Goal: Task Accomplishment & Management: Manage account settings

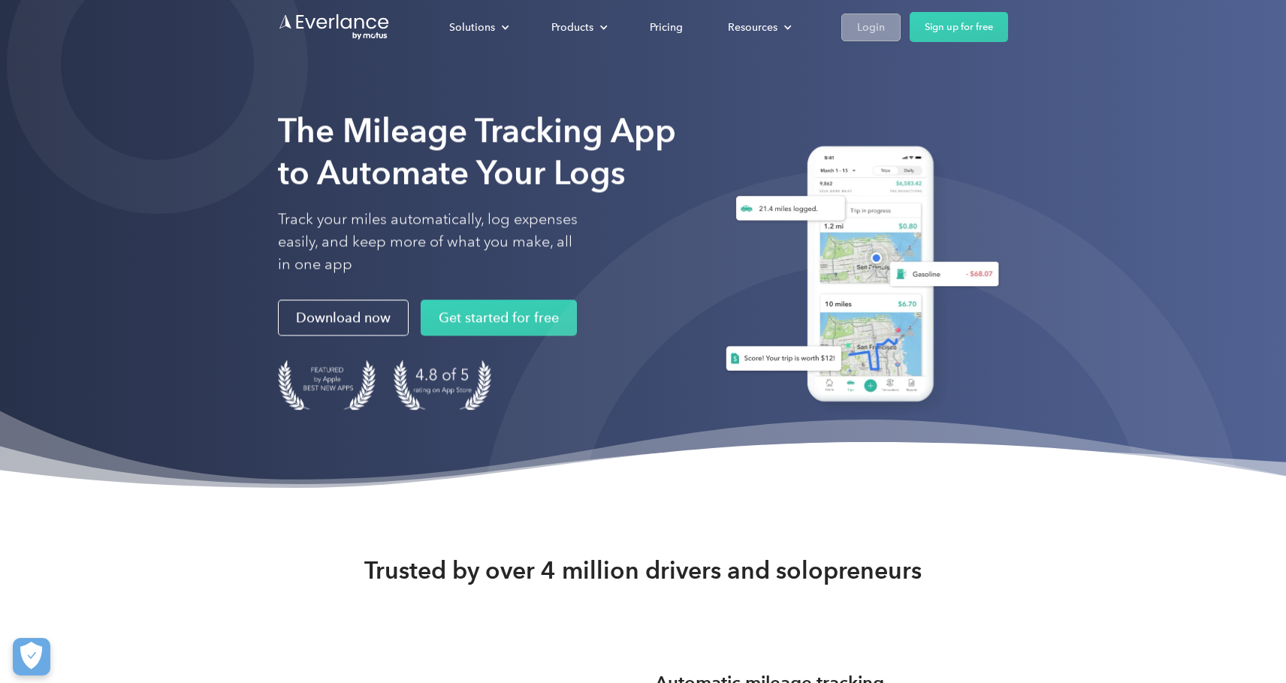
click at [867, 24] on div "Login" at bounding box center [871, 27] width 28 height 19
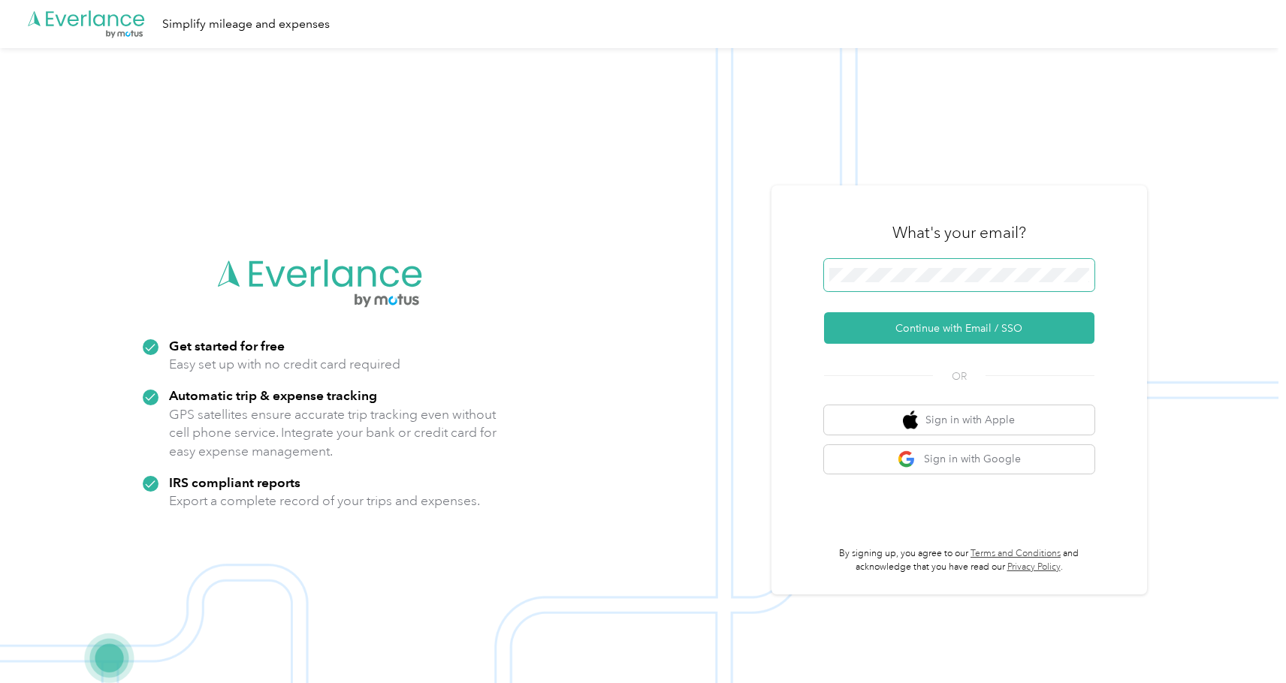
click at [964, 328] on button "Continue with Email / SSO" at bounding box center [959, 328] width 270 height 32
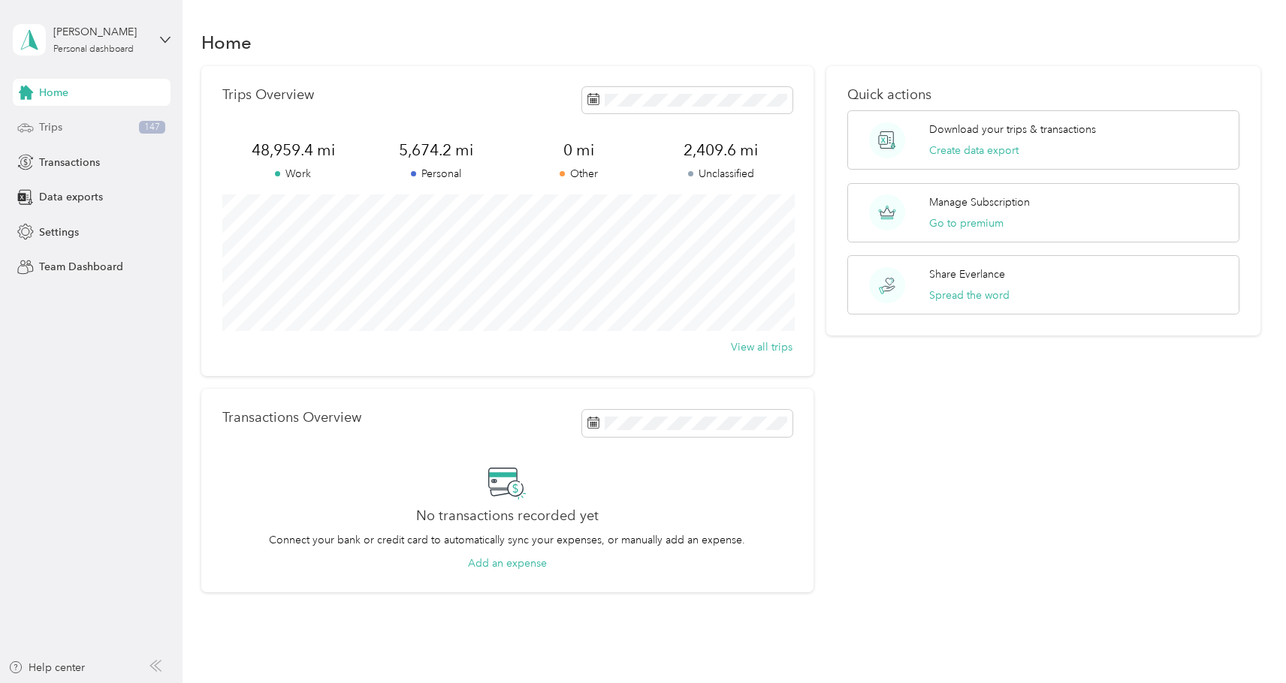
click at [131, 125] on div "Trips 147" at bounding box center [92, 127] width 158 height 27
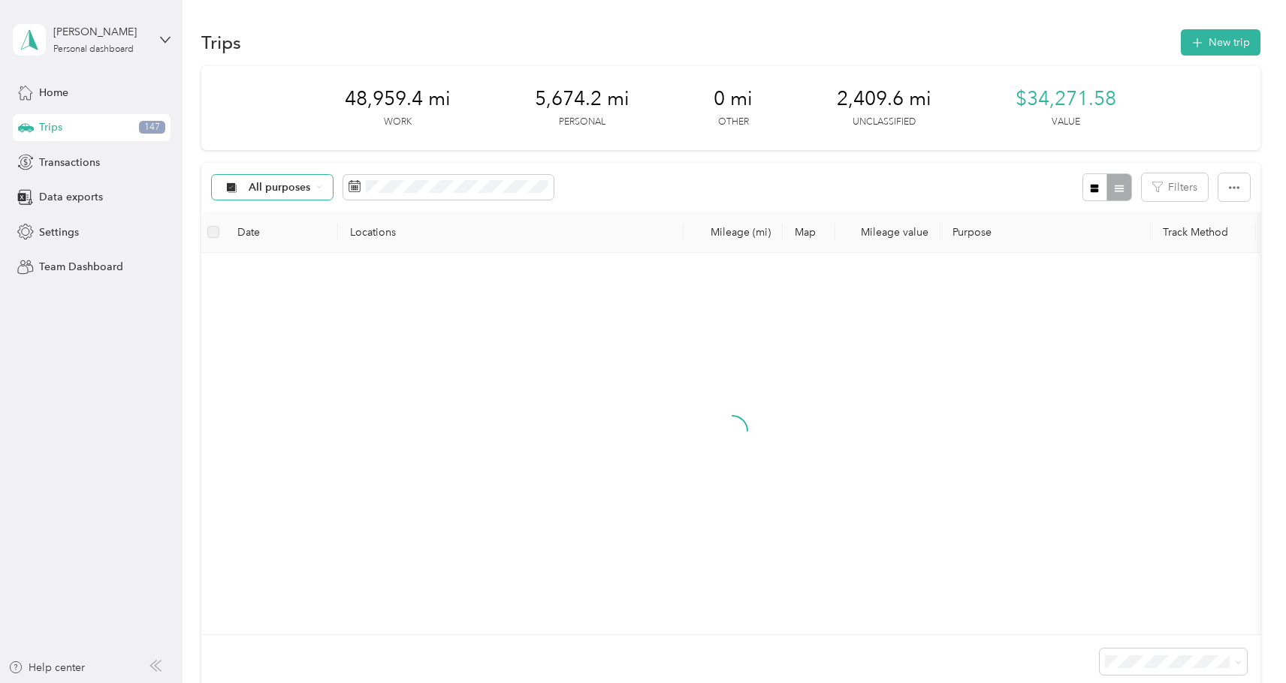
click at [322, 186] on div "All purposes" at bounding box center [273, 188] width 122 height 26
click at [318, 237] on span "Unclassified" at bounding box center [313, 240] width 128 height 16
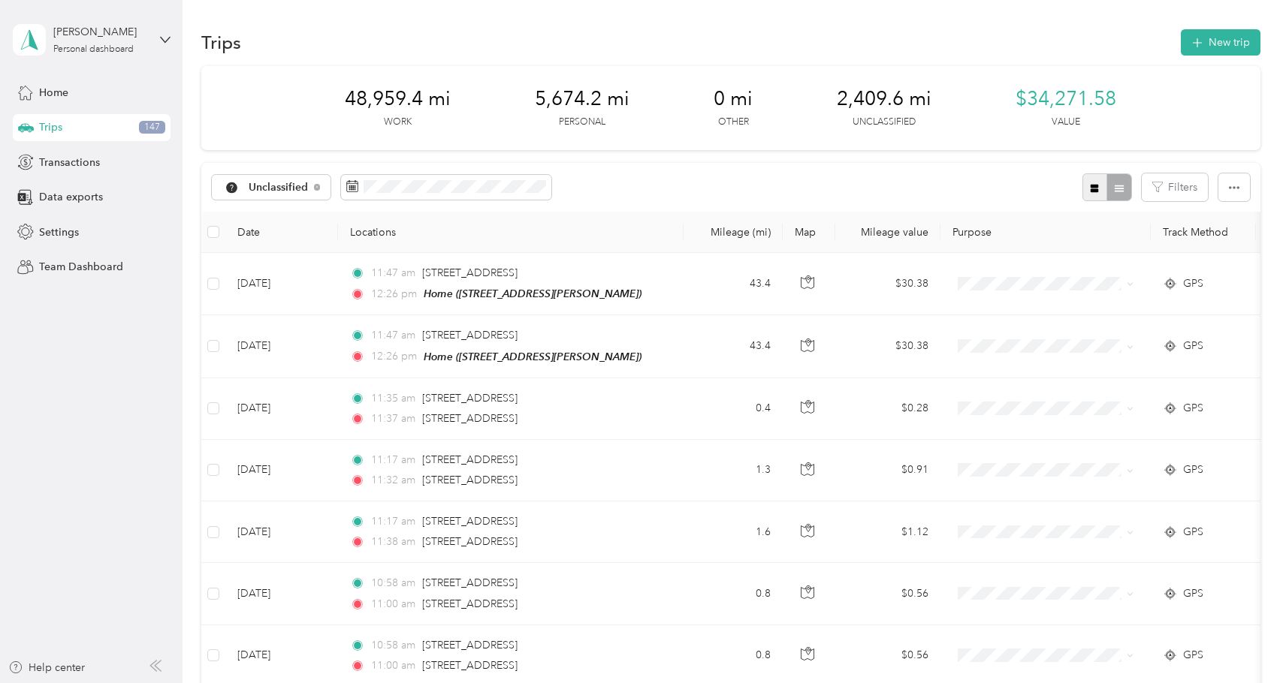
click at [1099, 187] on icon "button" at bounding box center [1094, 188] width 8 height 8
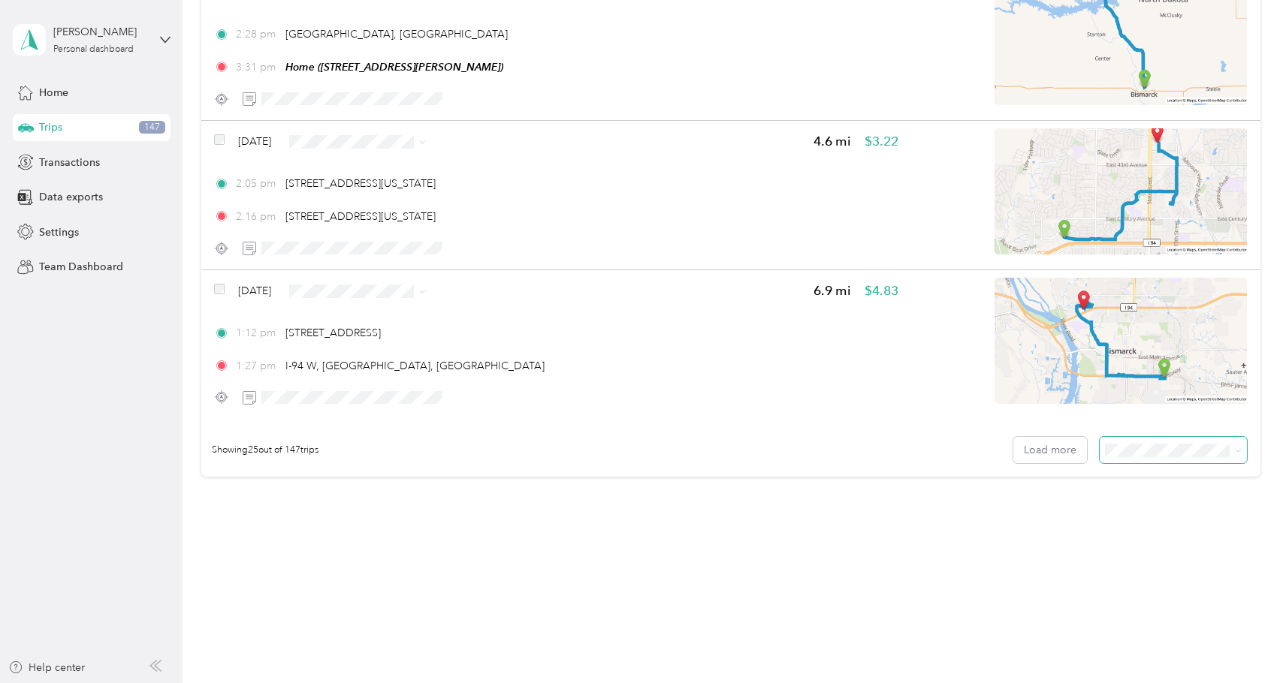
click at [1236, 449] on span at bounding box center [1235, 450] width 12 height 16
click at [1169, 532] on li "100 per load" at bounding box center [1176, 530] width 147 height 26
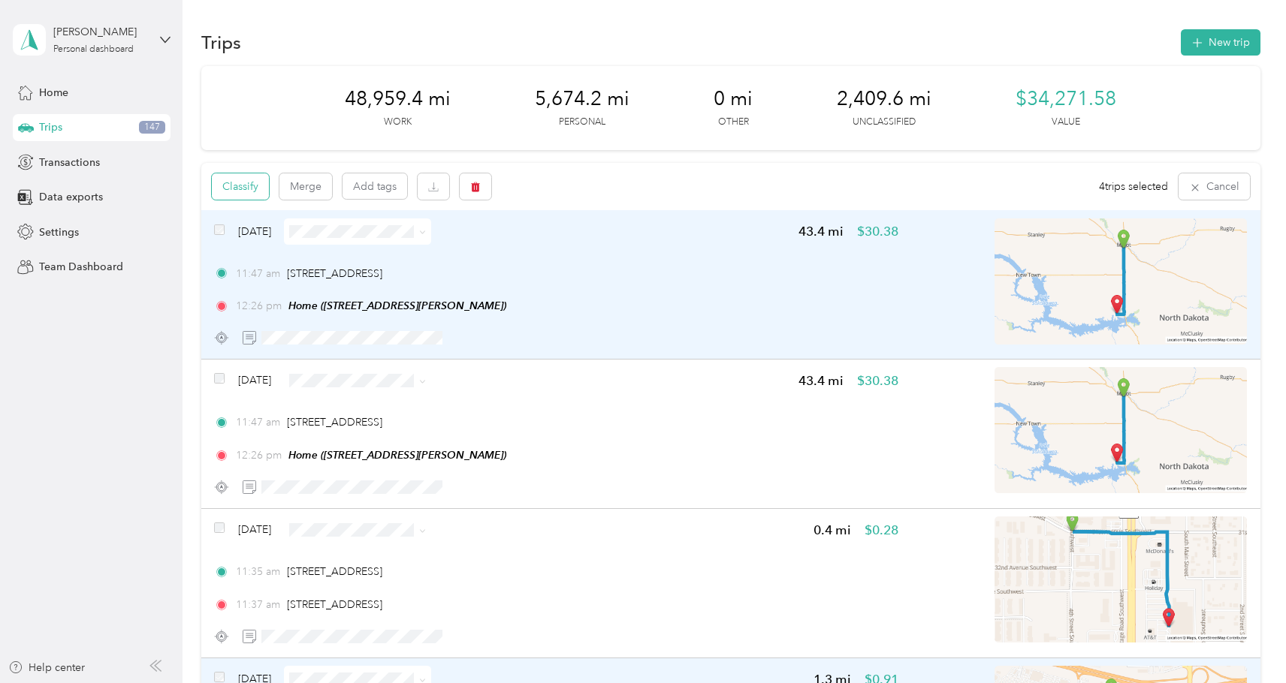
click at [252, 182] on button "Classify" at bounding box center [240, 186] width 57 height 26
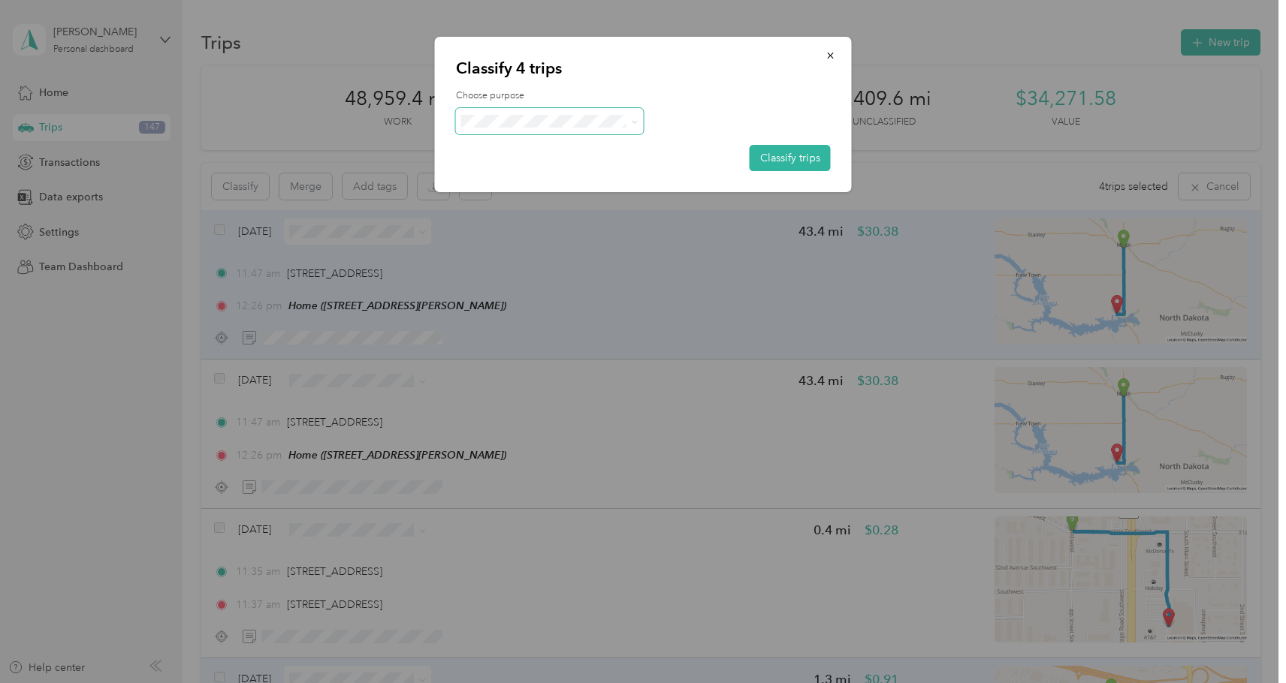
click at [599, 113] on span at bounding box center [550, 121] width 188 height 26
click at [572, 279] on span "Next Home Real Estate" at bounding box center [563, 279] width 140 height 16
click at [813, 148] on button "Classify trips" at bounding box center [789, 158] width 81 height 26
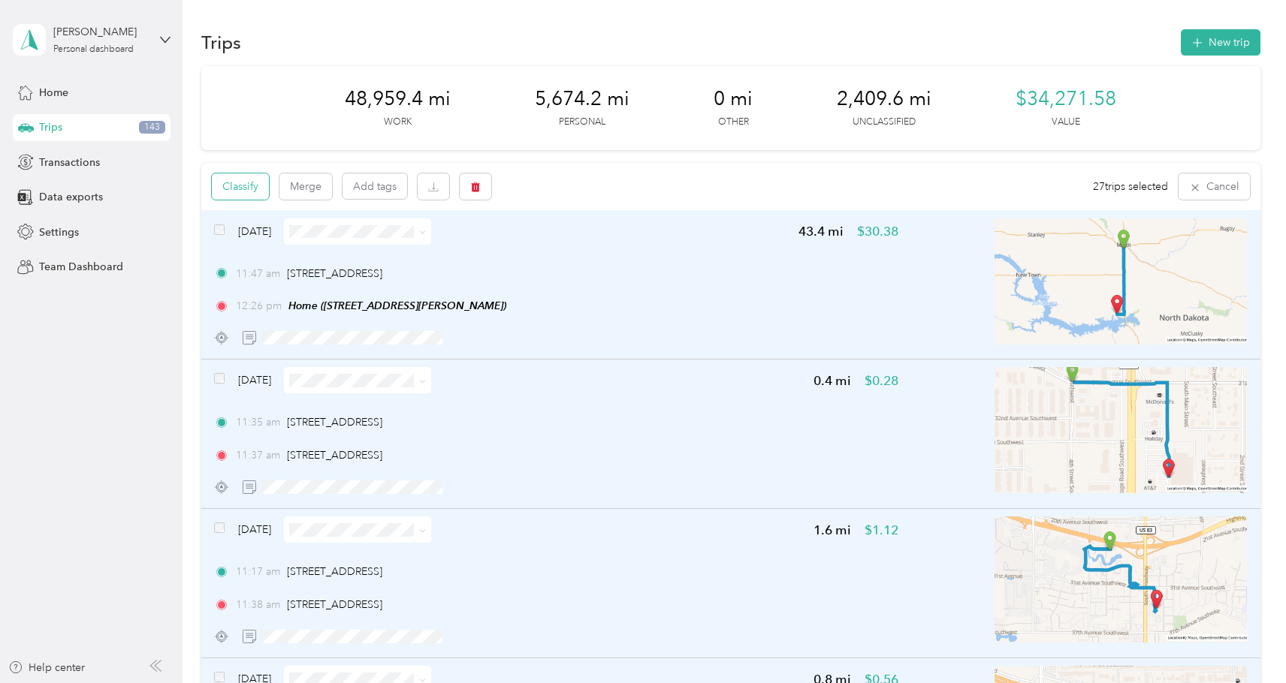
click at [249, 181] on button "Classify" at bounding box center [240, 186] width 57 height 26
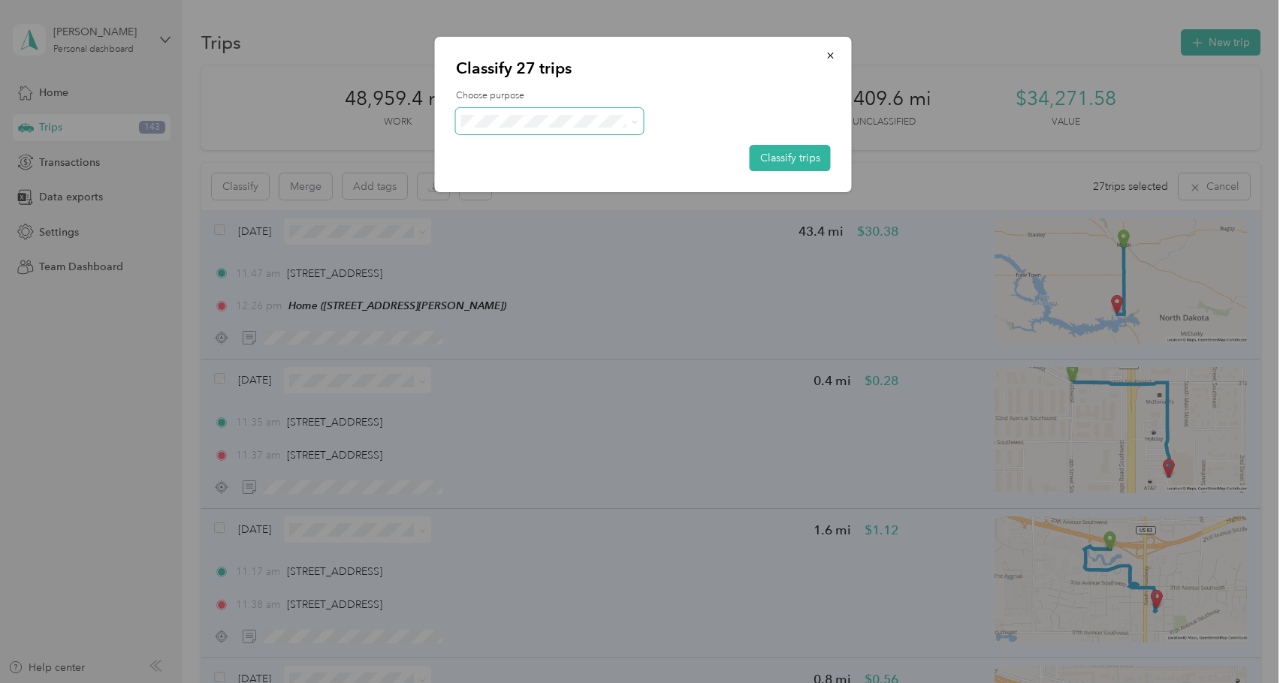
click at [637, 120] on icon at bounding box center [634, 122] width 7 height 7
click at [599, 228] on li "Nd Property Management" at bounding box center [550, 227] width 188 height 26
click at [779, 157] on button "Classify trips" at bounding box center [789, 158] width 81 height 26
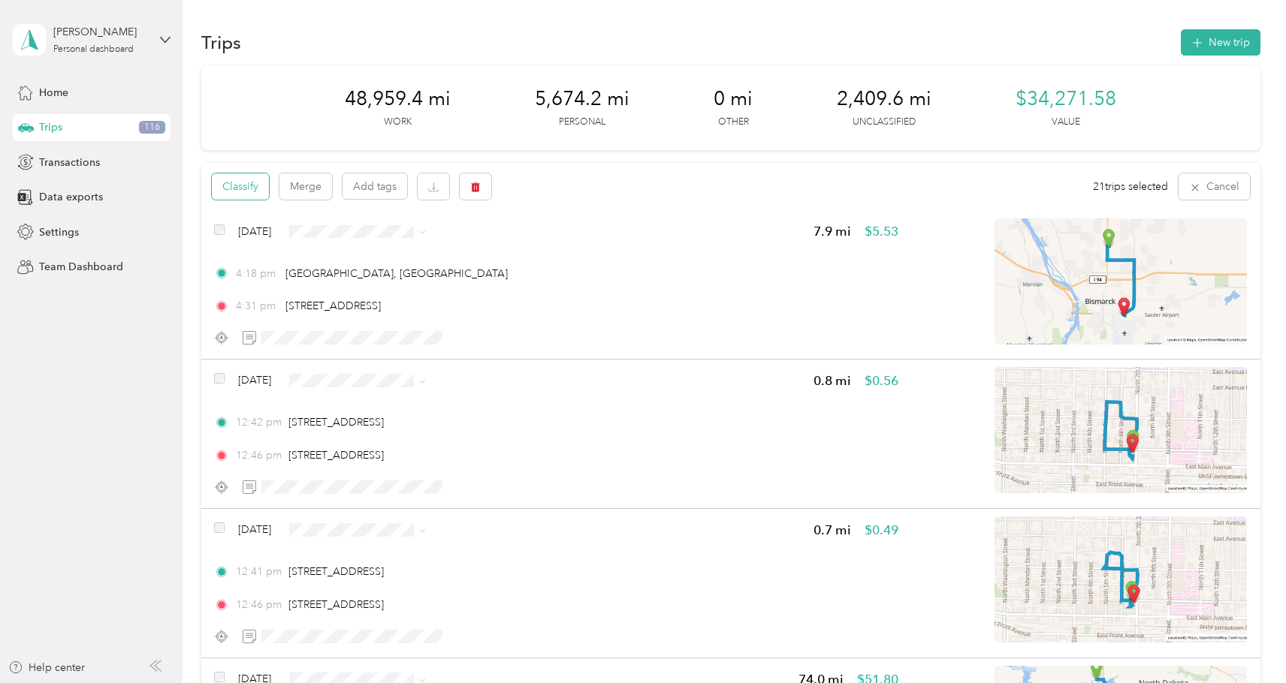
click at [249, 185] on button "Classify" at bounding box center [240, 186] width 57 height 26
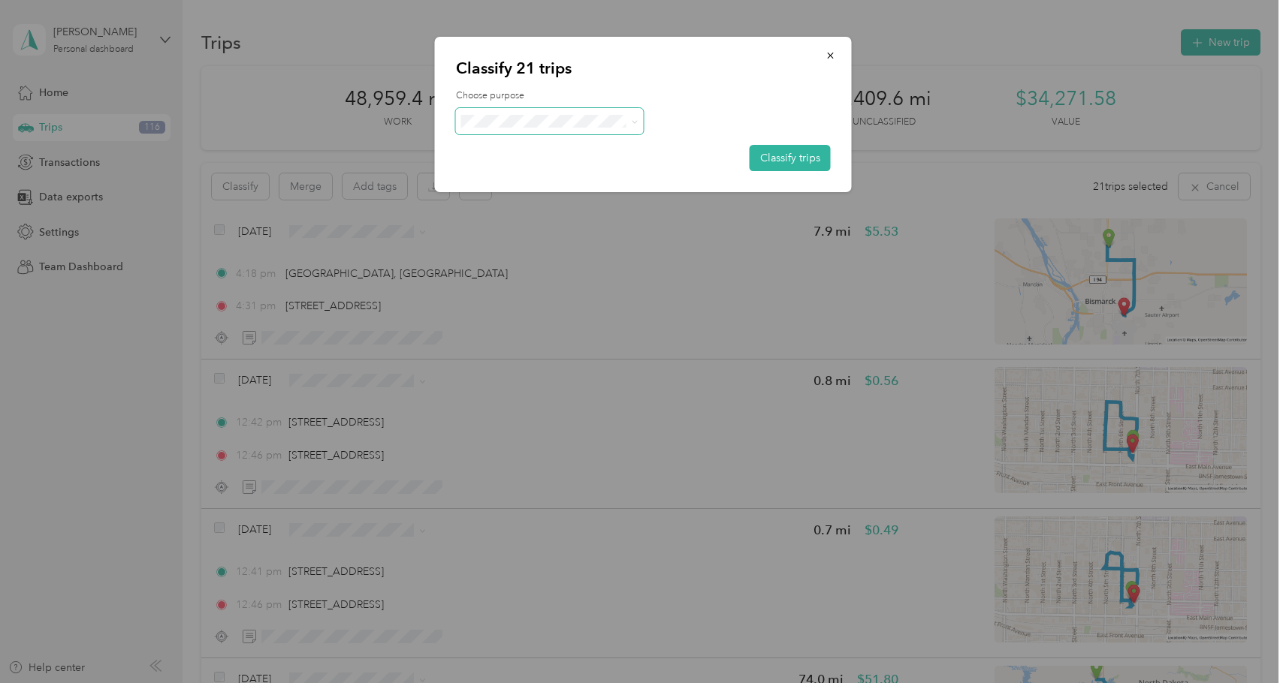
click at [635, 119] on icon at bounding box center [634, 122] width 7 height 7
click at [609, 173] on span "Personal" at bounding box center [566, 175] width 147 height 16
click at [778, 161] on button "Classify trips" at bounding box center [789, 158] width 81 height 26
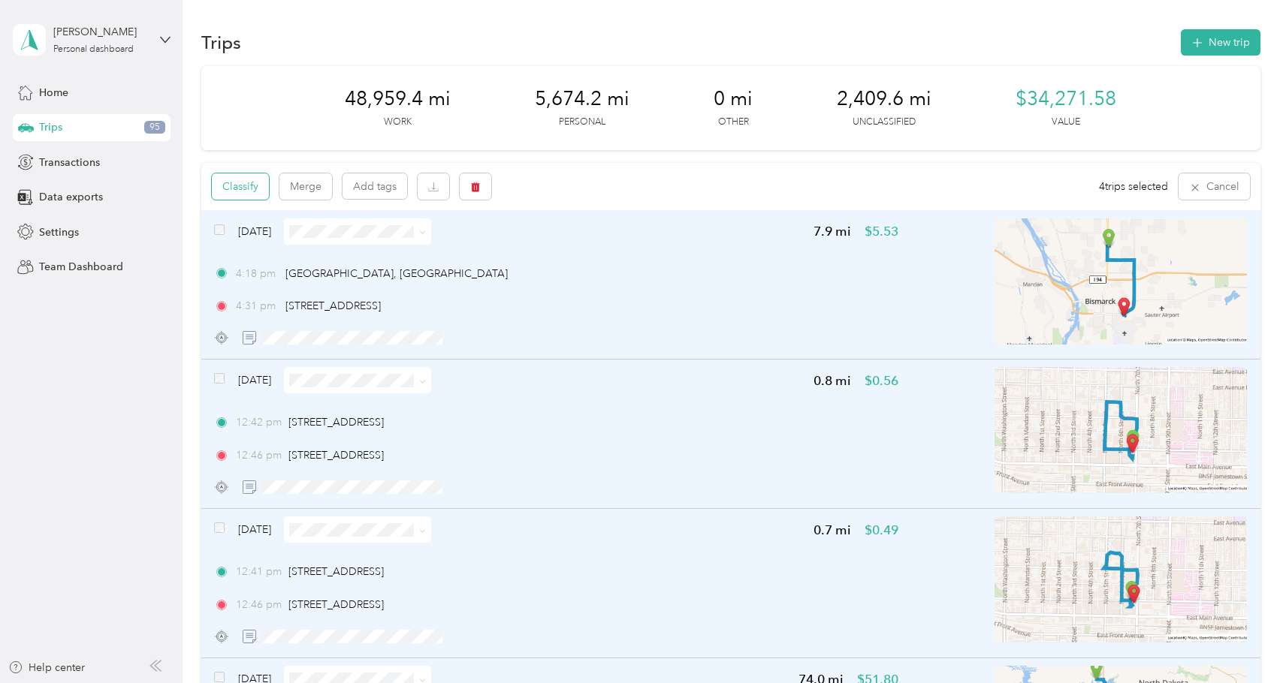
click at [252, 187] on button "Classify" at bounding box center [240, 186] width 57 height 26
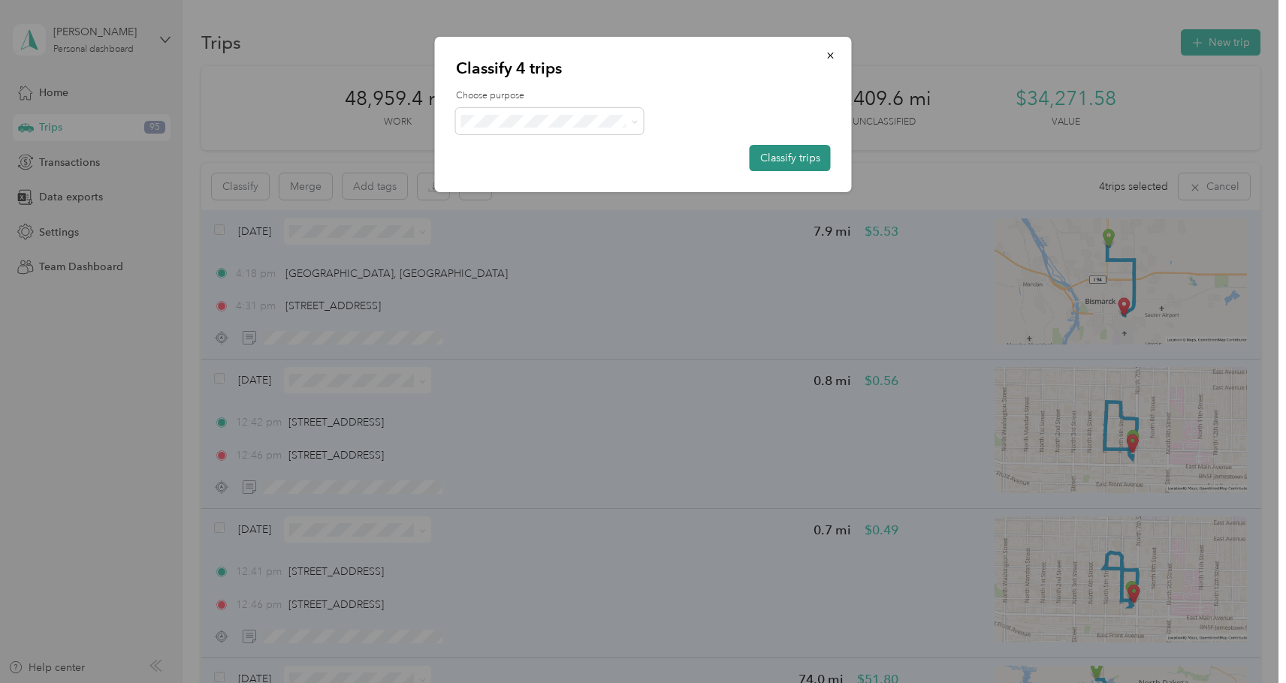
click at [770, 155] on button "Classify trips" at bounding box center [789, 158] width 81 height 26
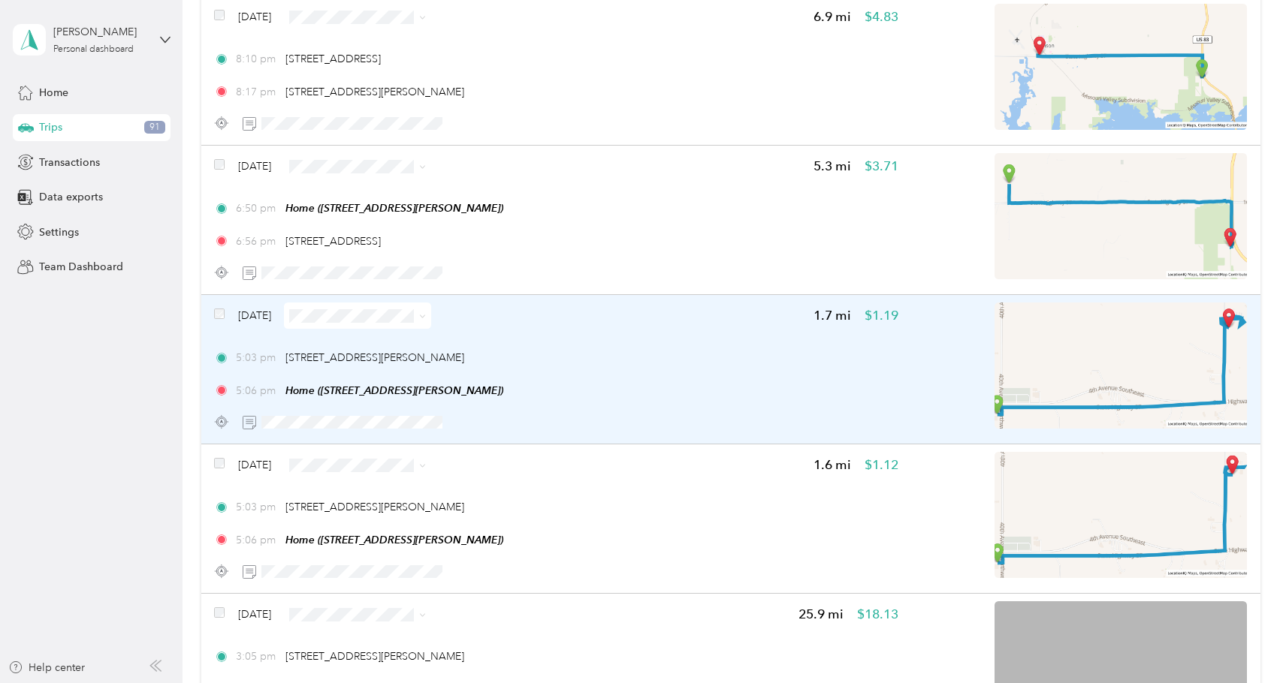
scroll to position [3807, 0]
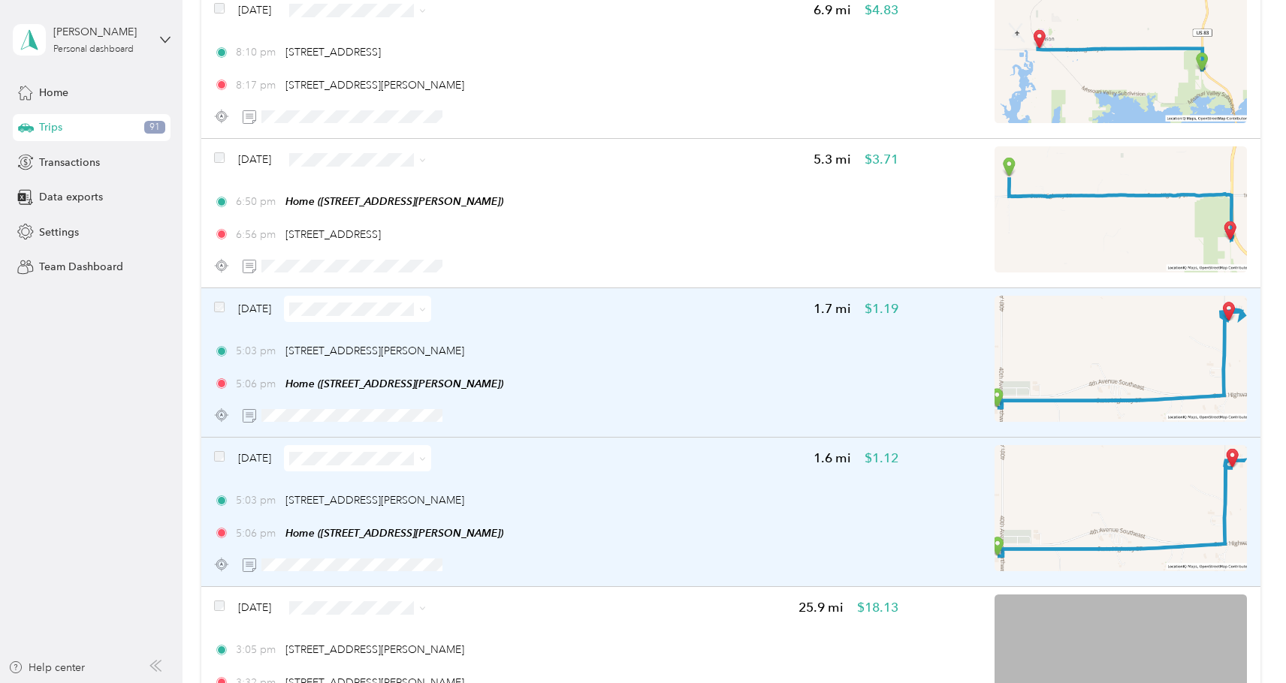
click at [215, 451] on span at bounding box center [219, 459] width 11 height 16
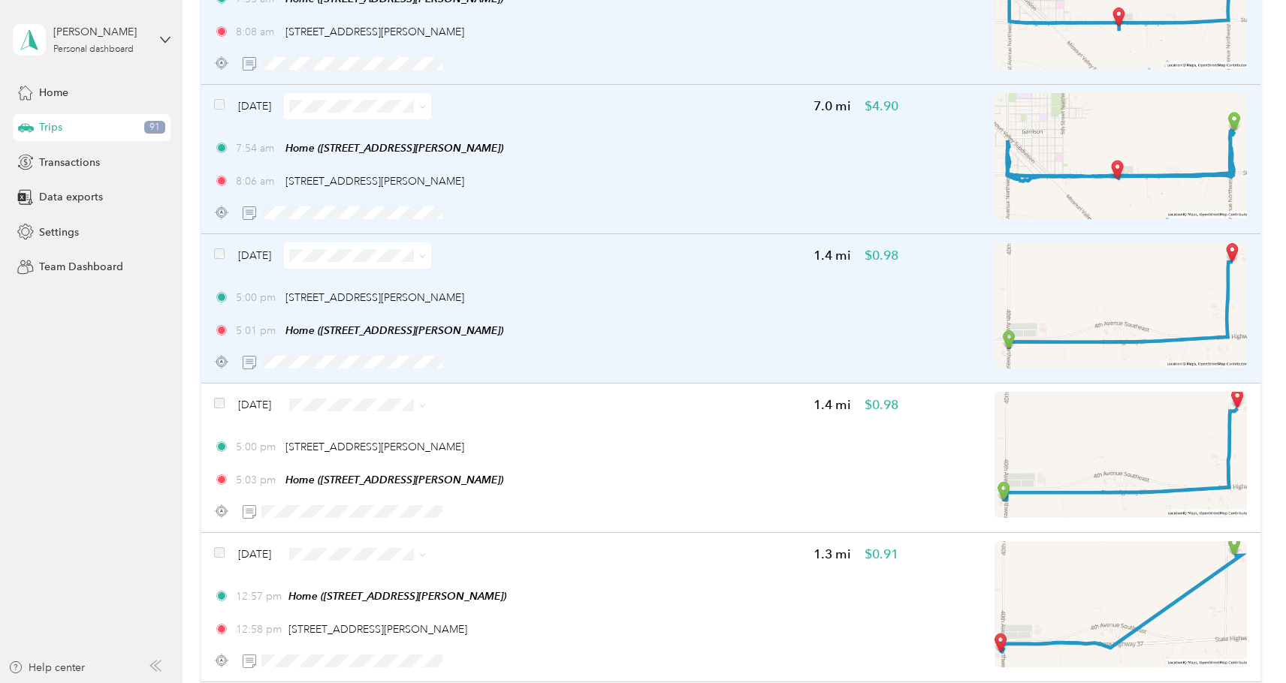
scroll to position [6276, 0]
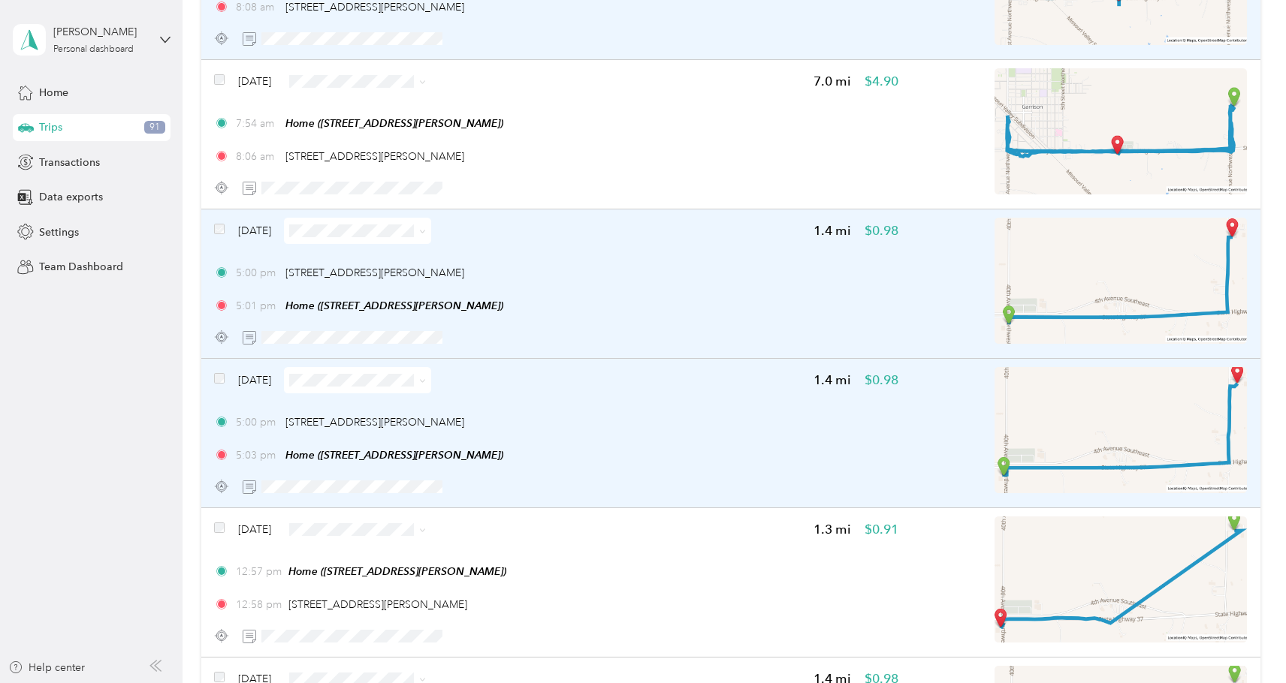
click at [213, 378] on div "Sep 22, 2025 1.4 mi $0.98 5:00 pm 1595 40th Ave NW, Garrison, ND 5:03 pm Home (…" at bounding box center [730, 433] width 1059 height 149
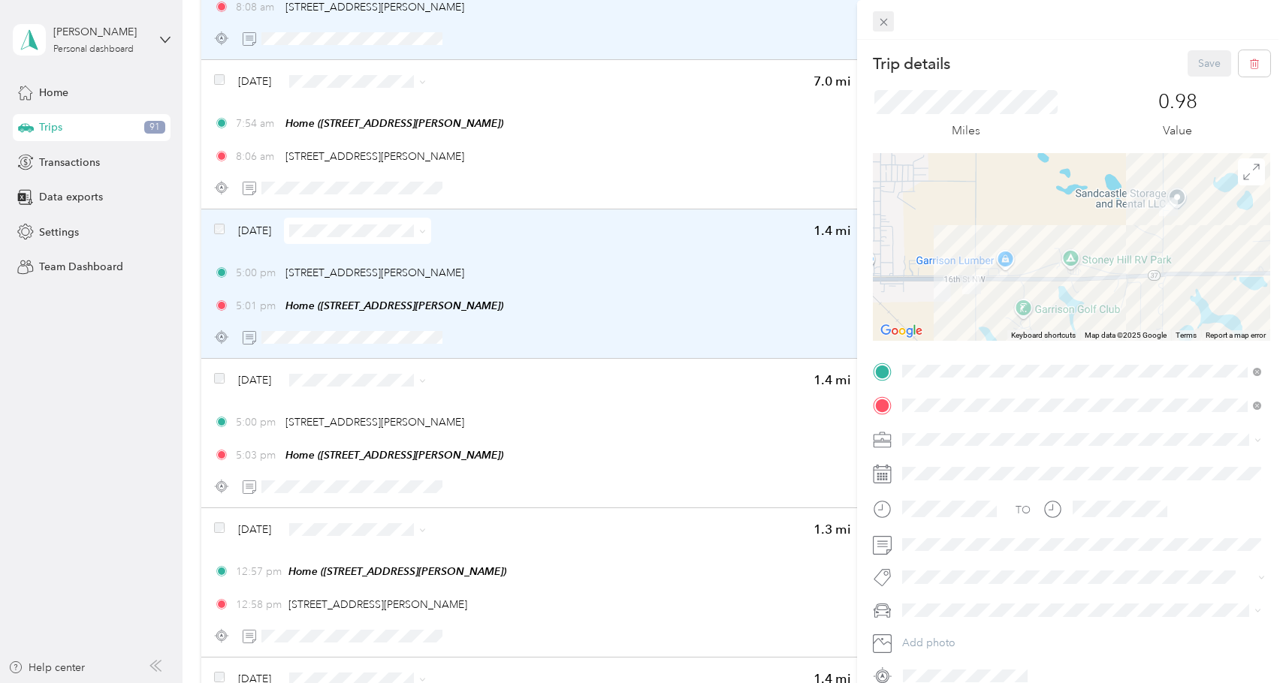
click at [883, 21] on icon at bounding box center [883, 22] width 13 height 13
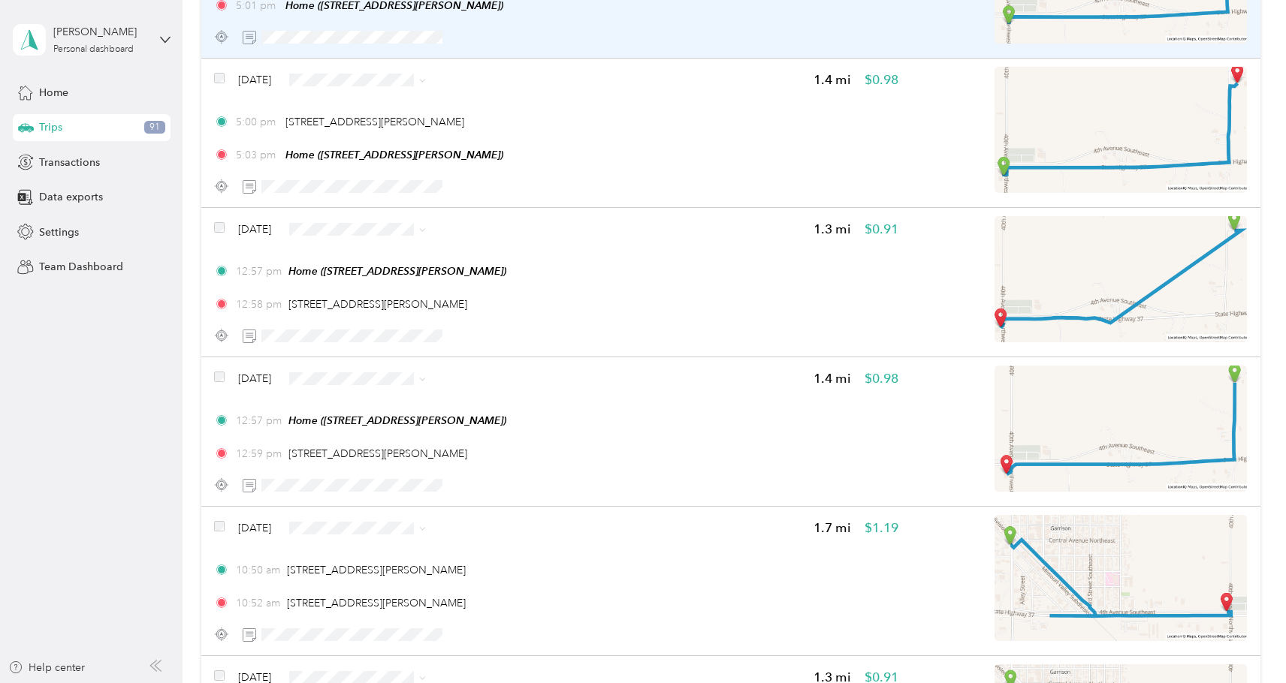
scroll to position [6607, 0]
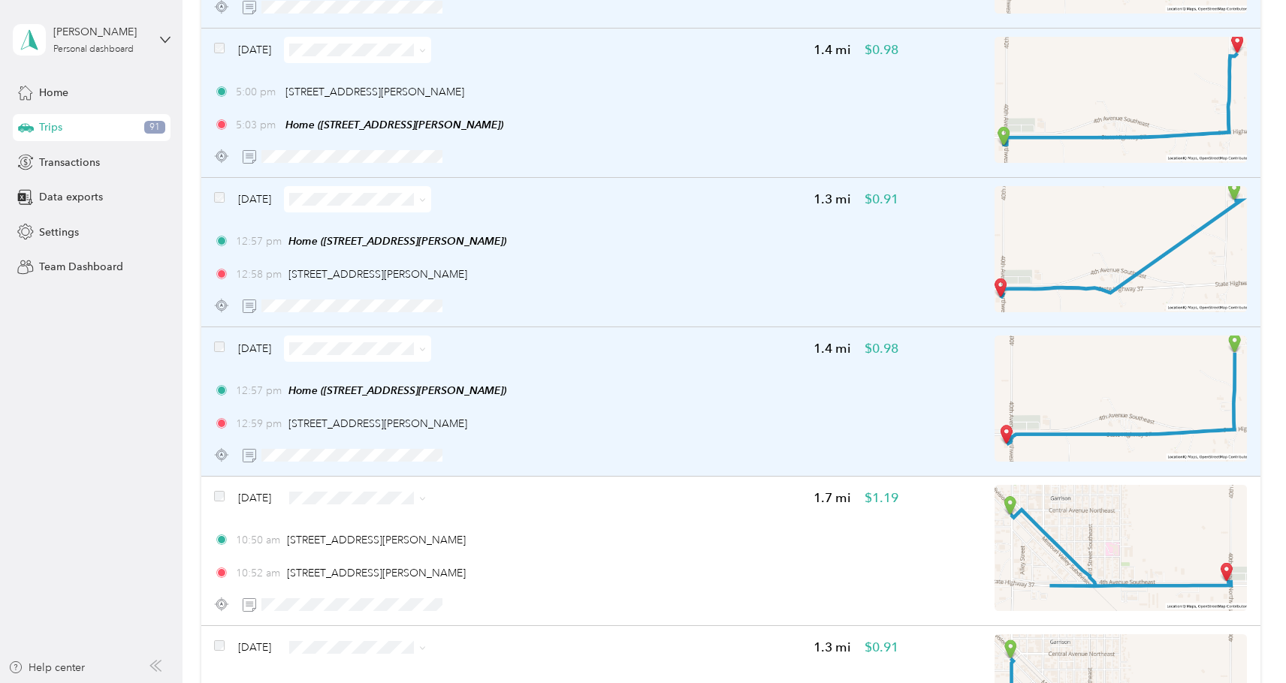
click at [219, 338] on div "Sep 22, 2025" at bounding box center [322, 349] width 217 height 26
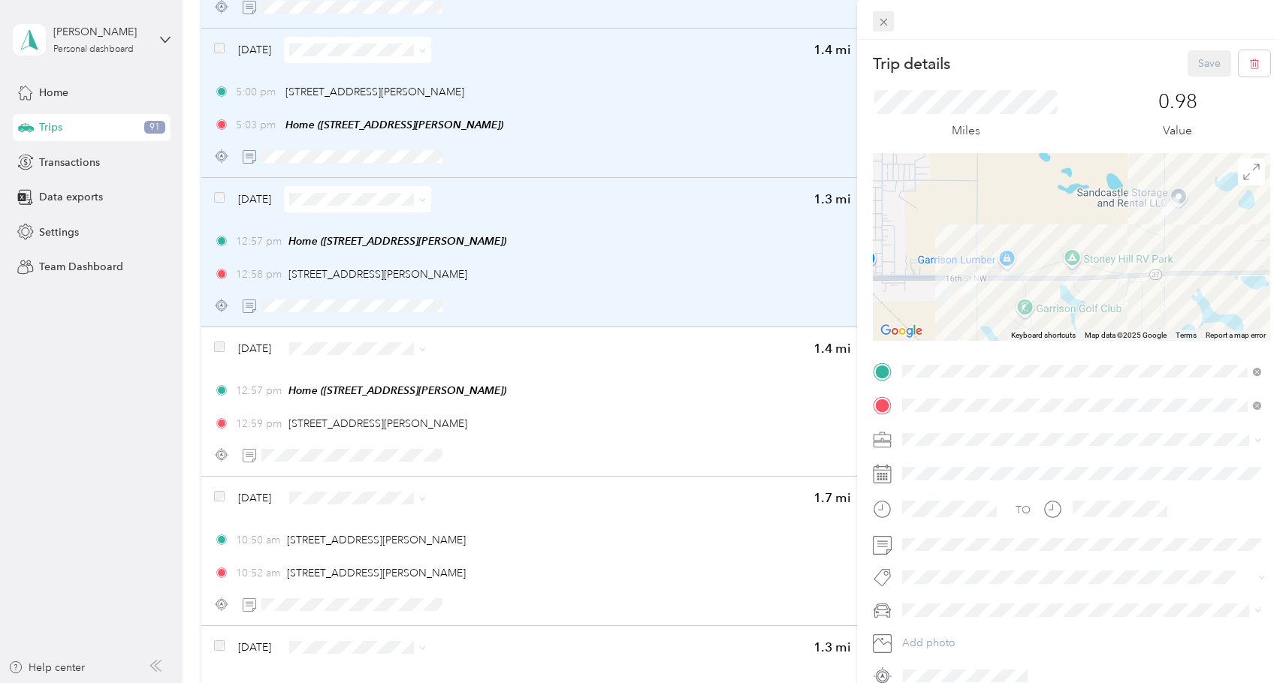
click at [887, 24] on icon at bounding box center [883, 22] width 13 height 13
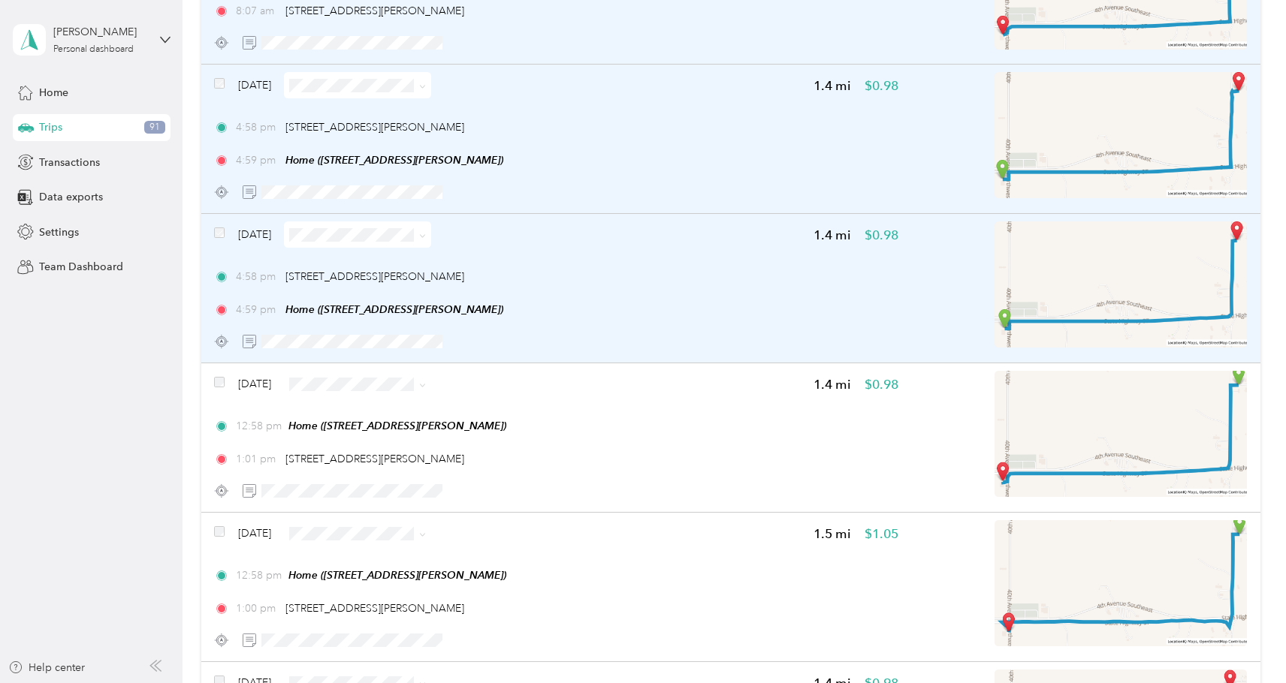
scroll to position [9898, 0]
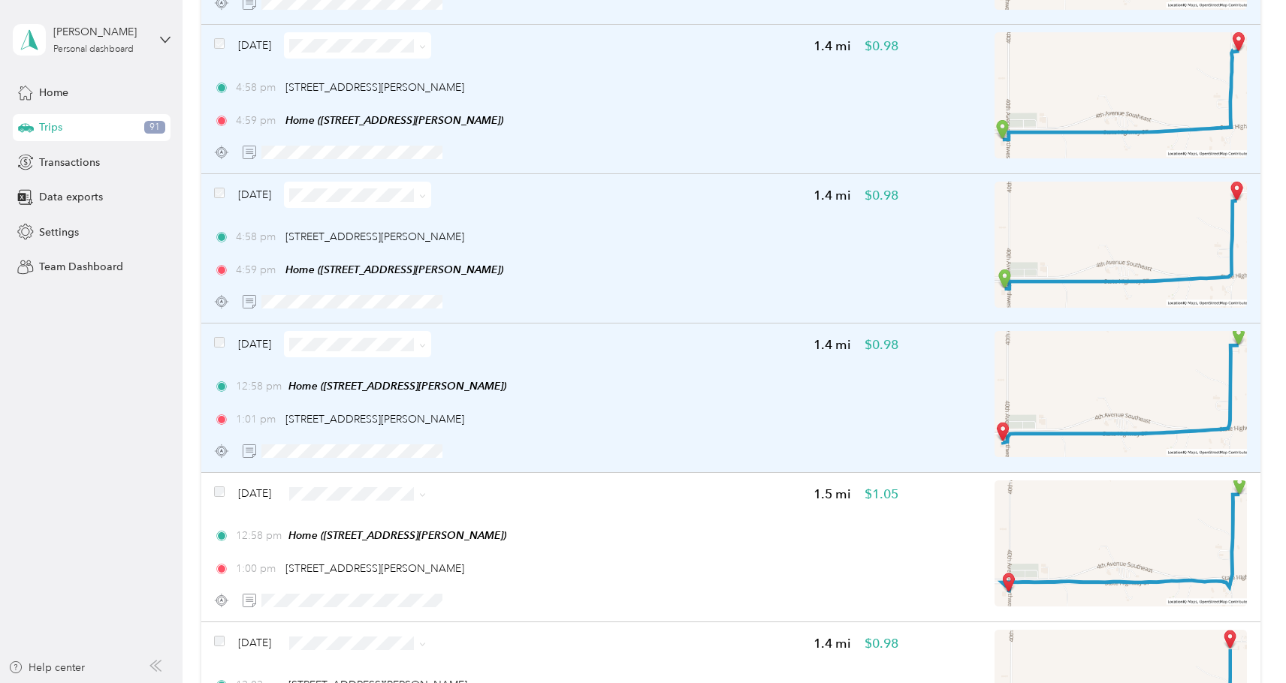
click at [225, 342] on div "Sep 18, 2025" at bounding box center [322, 344] width 217 height 26
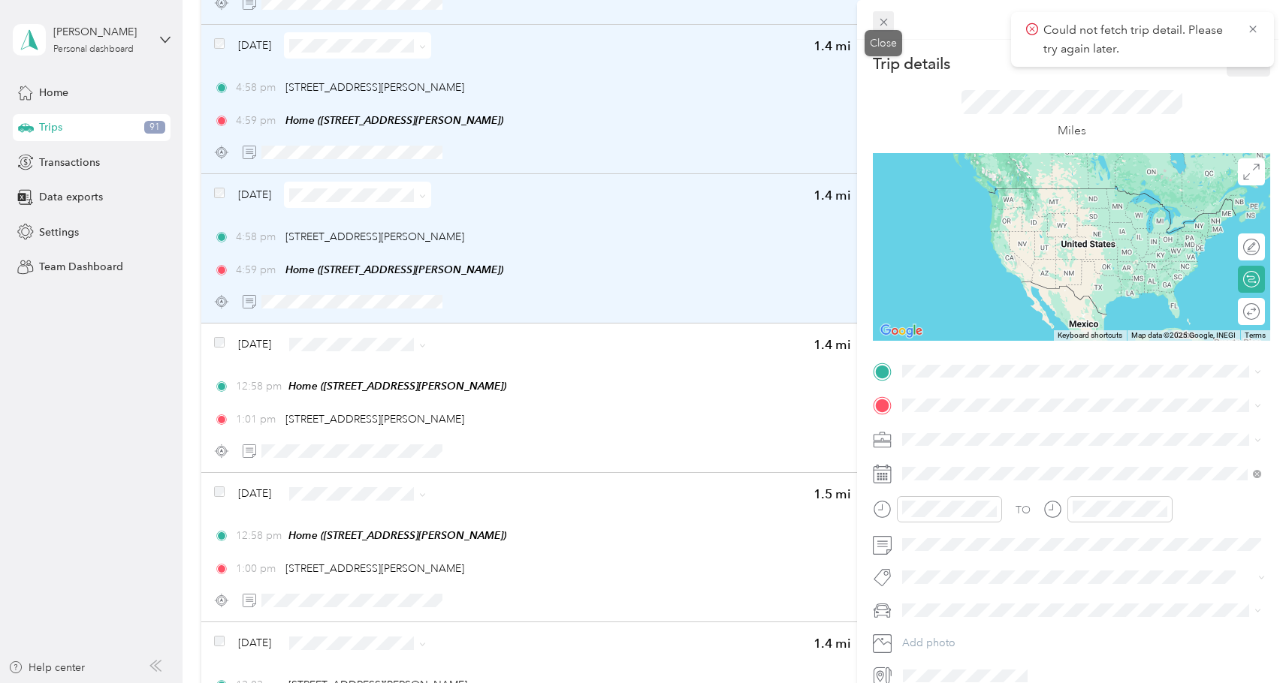
click at [880, 25] on icon at bounding box center [883, 23] width 8 height 8
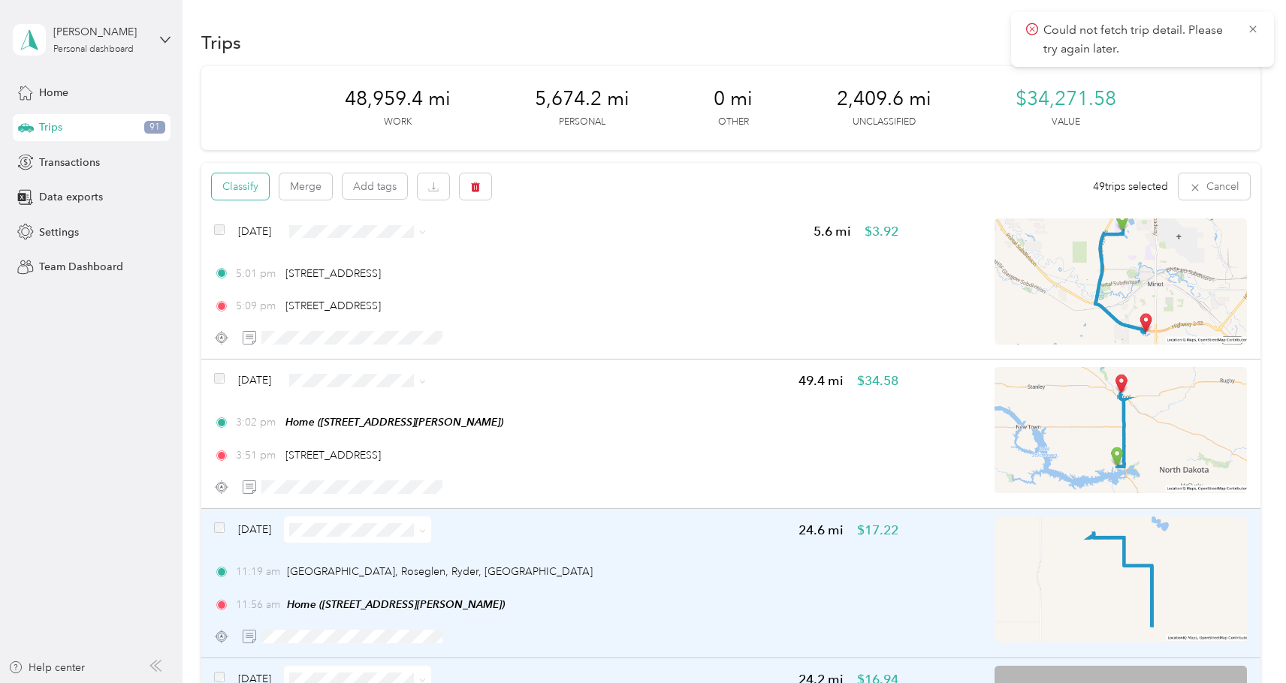
click at [249, 181] on button "Classify" at bounding box center [240, 186] width 57 height 26
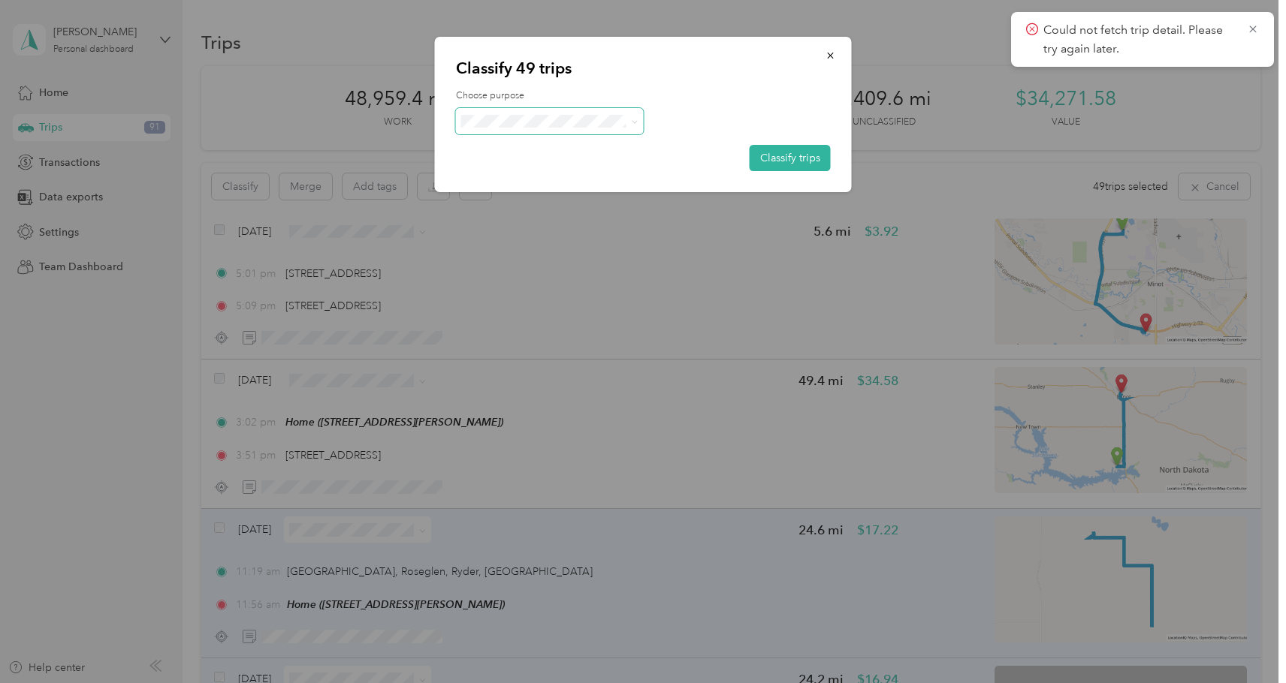
click at [631, 119] on icon at bounding box center [634, 122] width 7 height 7
click at [525, 254] on span "Hdr" at bounding box center [563, 251] width 140 height 16
click at [800, 158] on button "Classify trips" at bounding box center [789, 158] width 81 height 26
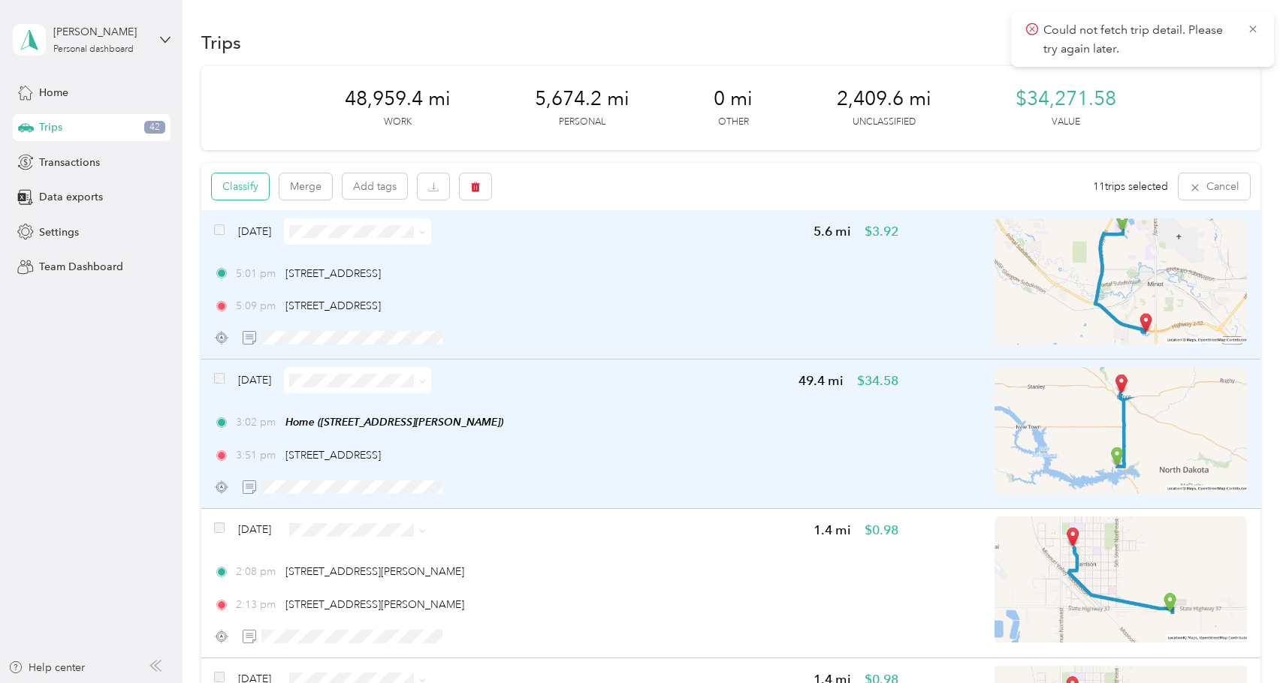
click at [236, 184] on button "Classify" at bounding box center [240, 186] width 57 height 26
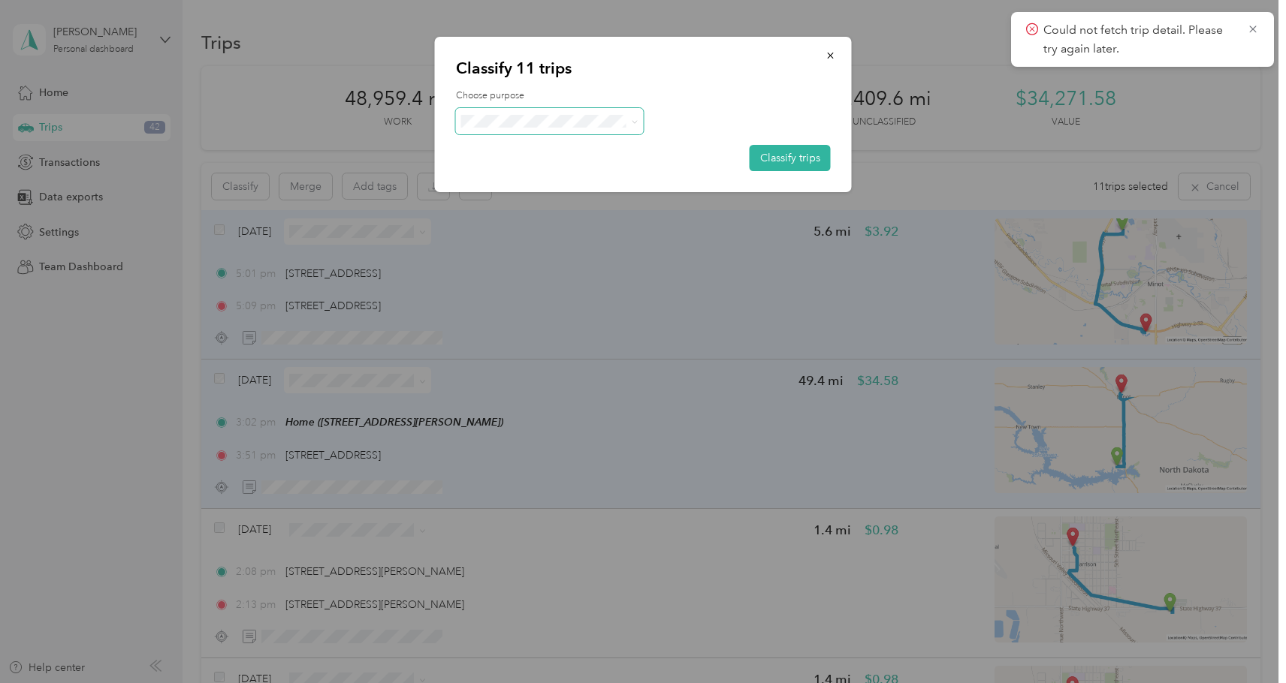
click at [636, 119] on icon at bounding box center [634, 122] width 7 height 7
click at [608, 231] on li "Nd Property Management" at bounding box center [550, 227] width 188 height 26
click at [792, 160] on button "Classify trips" at bounding box center [789, 158] width 81 height 26
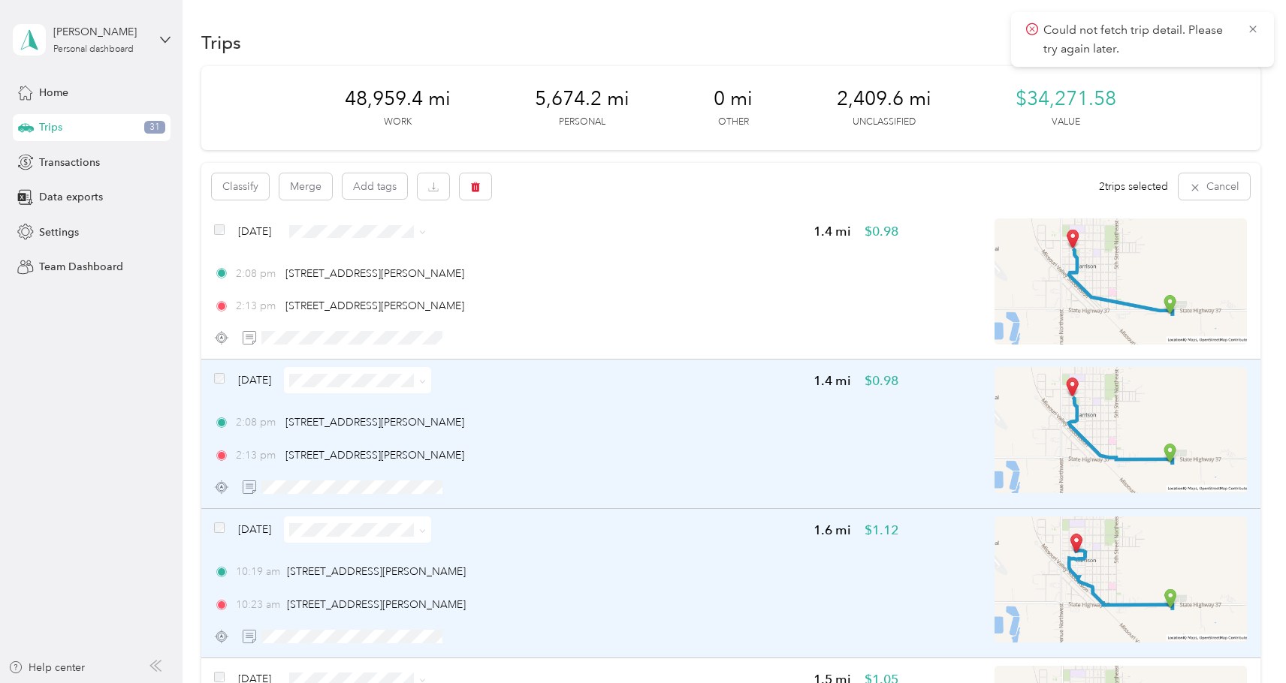
click at [228, 380] on div "Sep 25, 2025" at bounding box center [322, 380] width 217 height 26
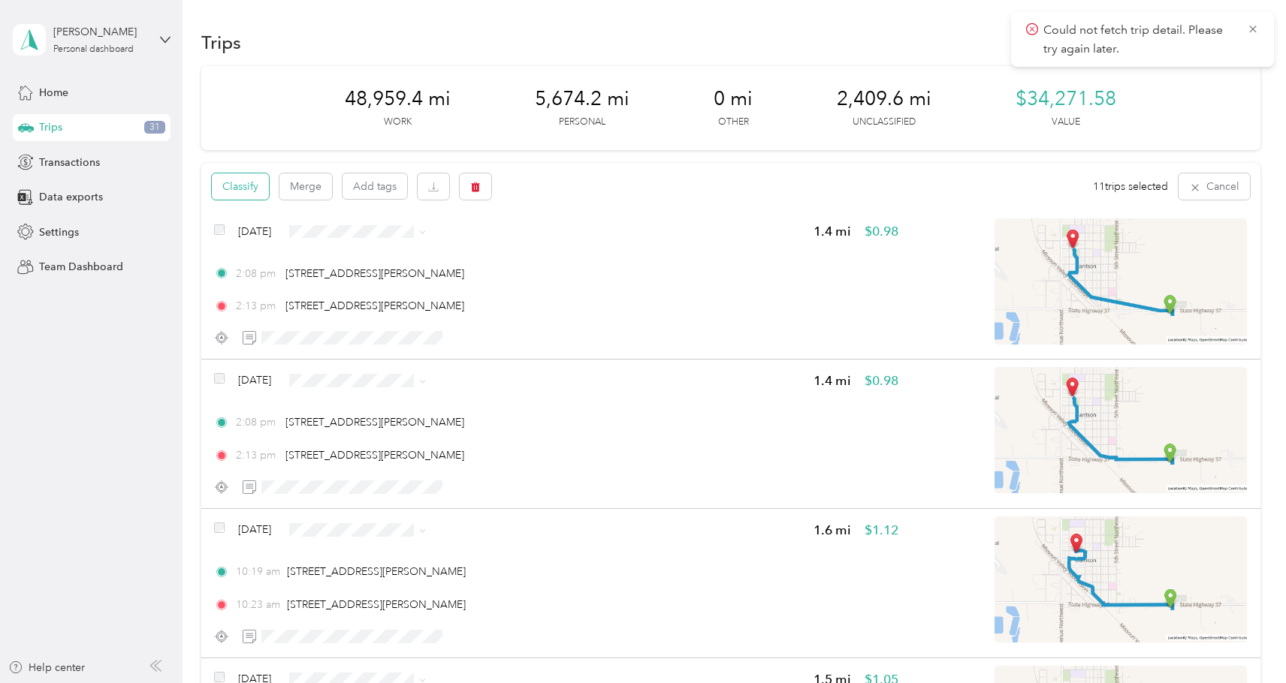
click at [244, 179] on button "Classify" at bounding box center [240, 186] width 57 height 26
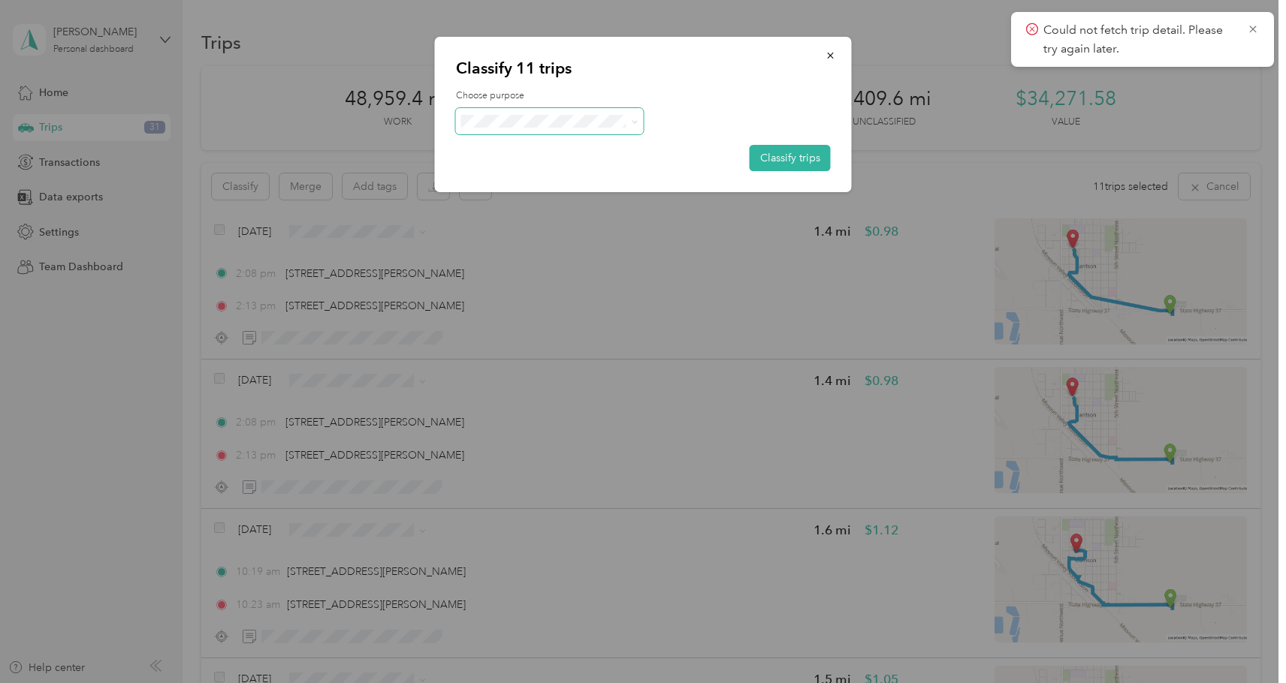
click at [634, 119] on icon at bounding box center [634, 122] width 7 height 7
click at [590, 255] on li "Hdr" at bounding box center [553, 253] width 194 height 26
click at [787, 158] on button "Classify trips" at bounding box center [789, 158] width 81 height 26
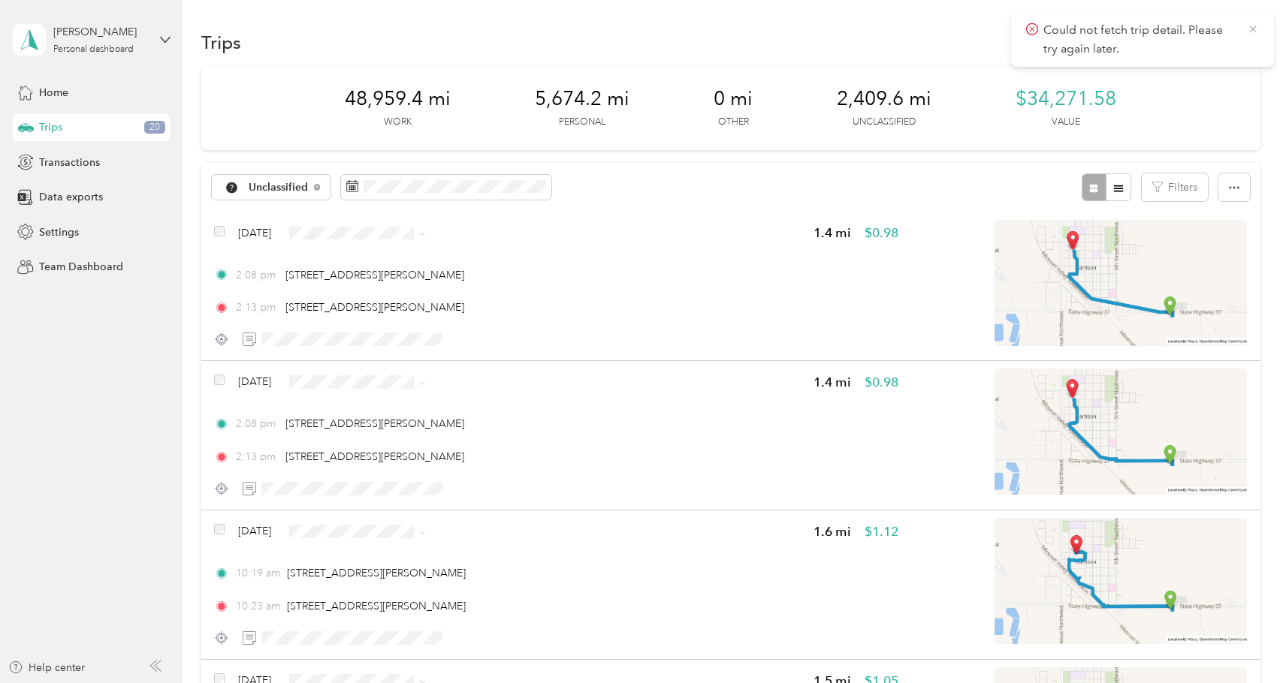
click at [1253, 29] on icon at bounding box center [1253, 30] width 12 height 14
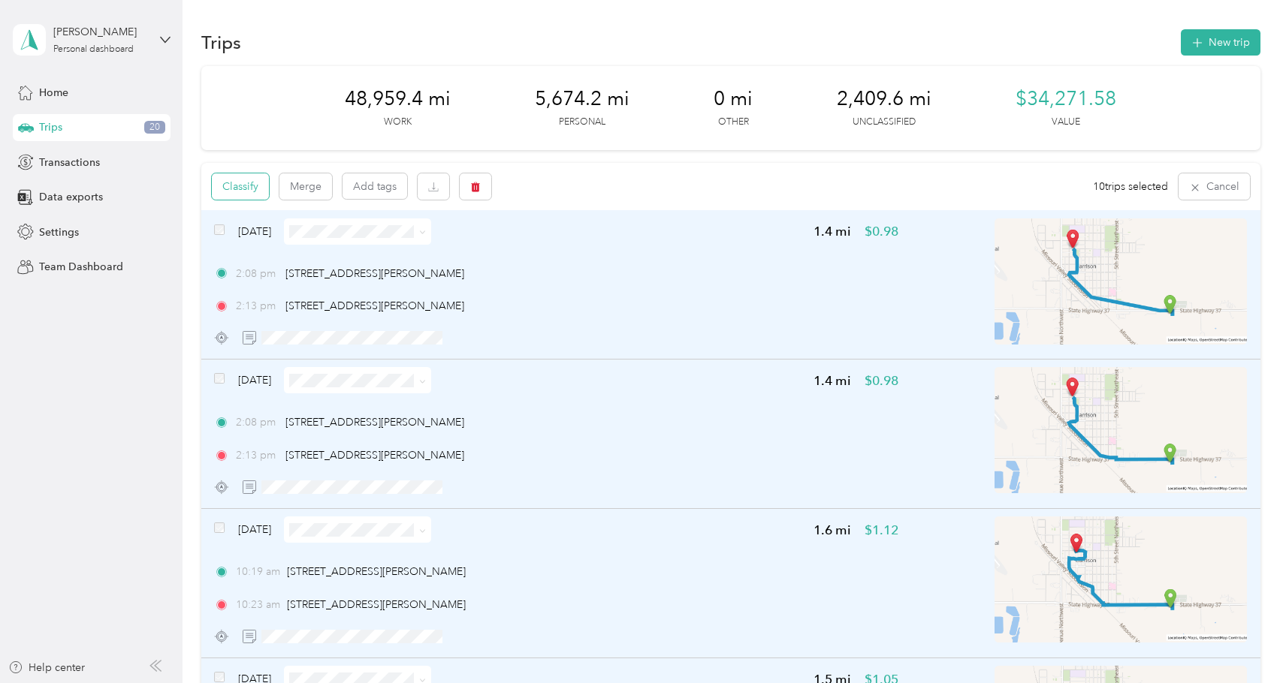
click at [249, 184] on button "Classify" at bounding box center [240, 186] width 57 height 26
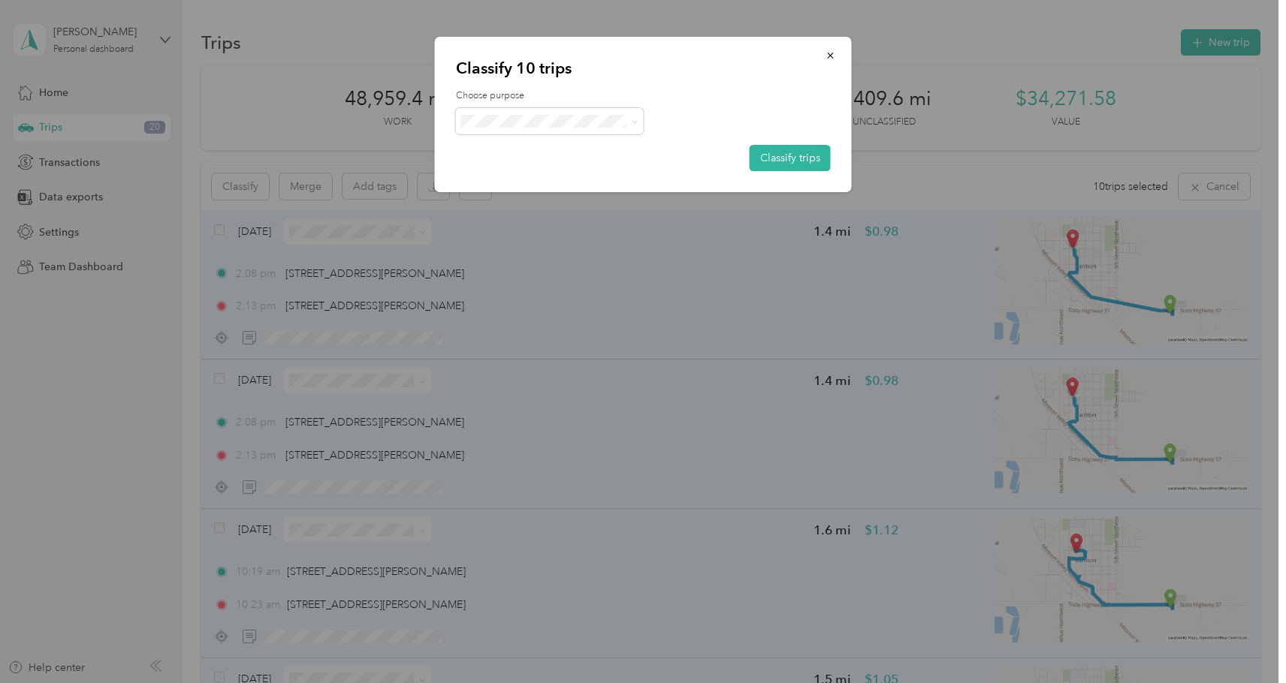
click at [546, 276] on span "Next Home Real Estate" at bounding box center [563, 279] width 140 height 16
click at [804, 162] on button "Classify trips" at bounding box center [789, 158] width 81 height 26
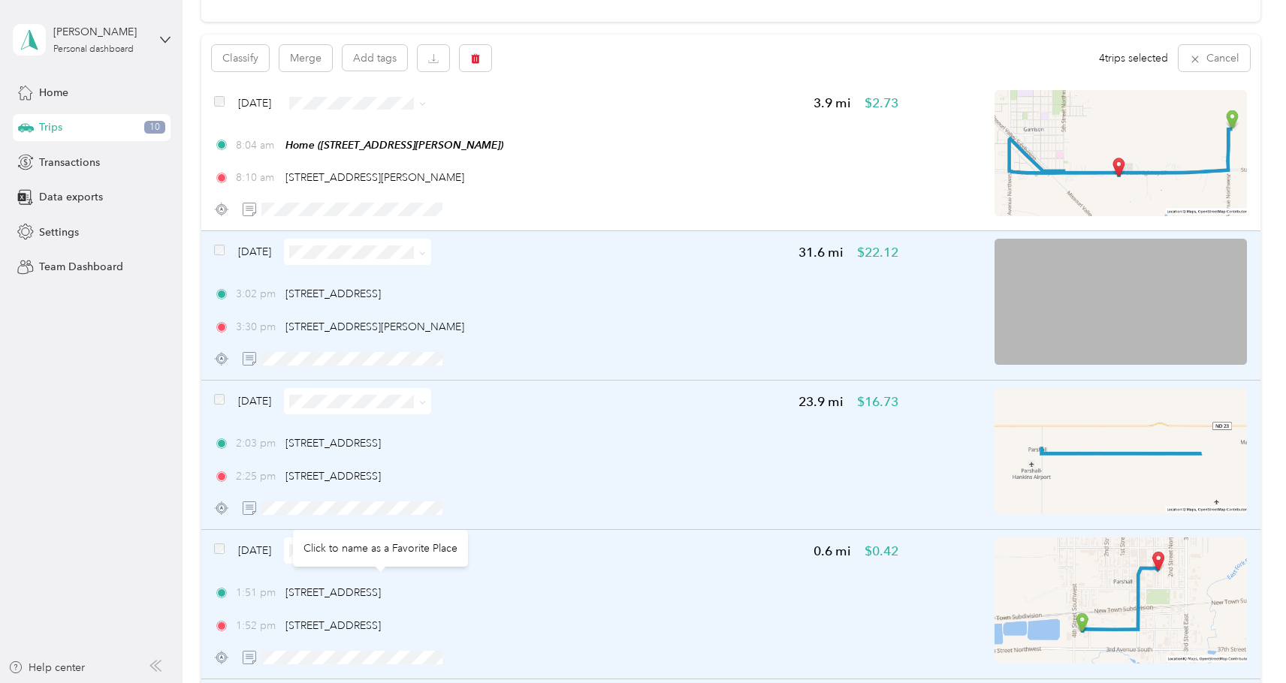
scroll to position [83, 0]
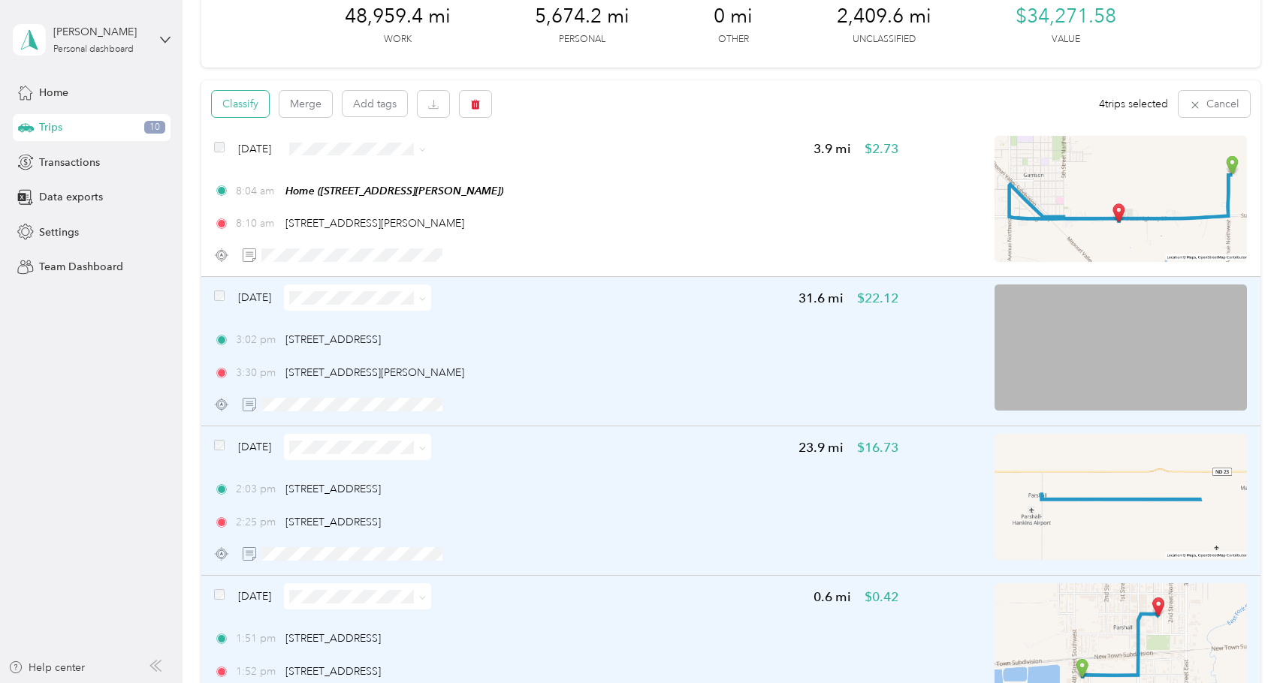
click at [256, 108] on button "Classify" at bounding box center [240, 104] width 57 height 26
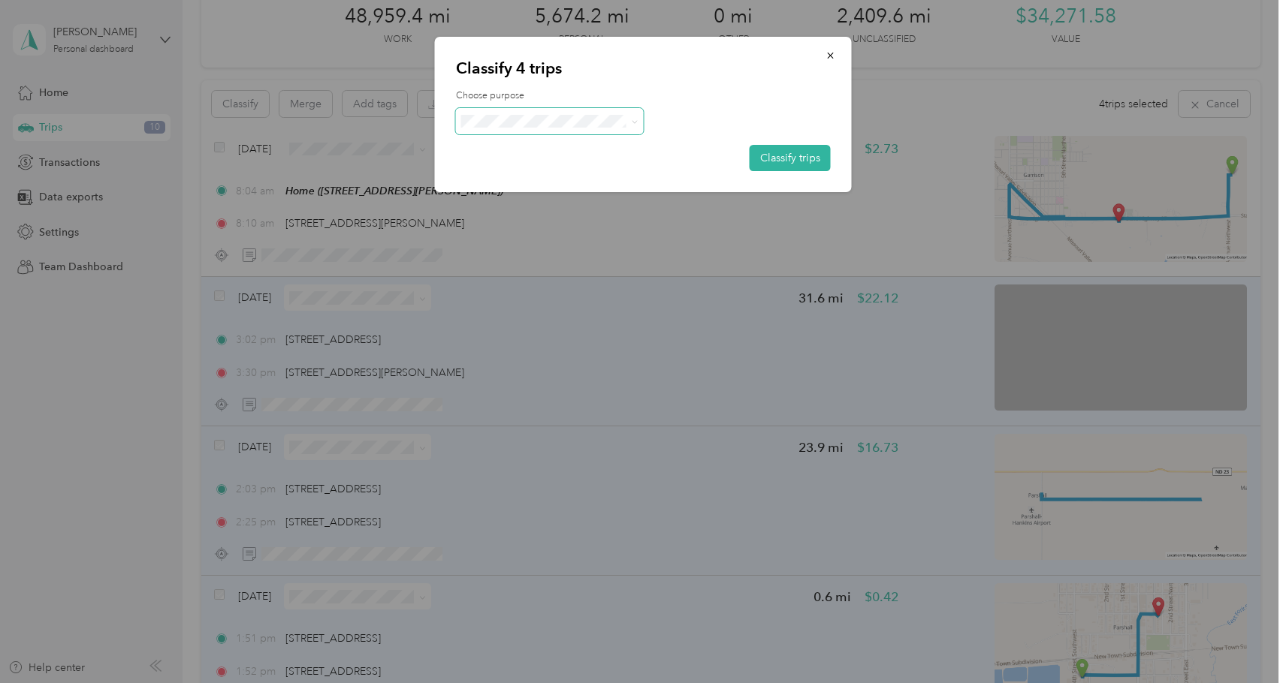
click at [629, 122] on span at bounding box center [632, 121] width 12 height 16
click at [635, 117] on span at bounding box center [634, 121] width 7 height 13
click at [566, 205] on li "Lucky Mound Properties" at bounding box center [550, 201] width 188 height 26
click at [805, 155] on button "Classify trips" at bounding box center [789, 158] width 81 height 26
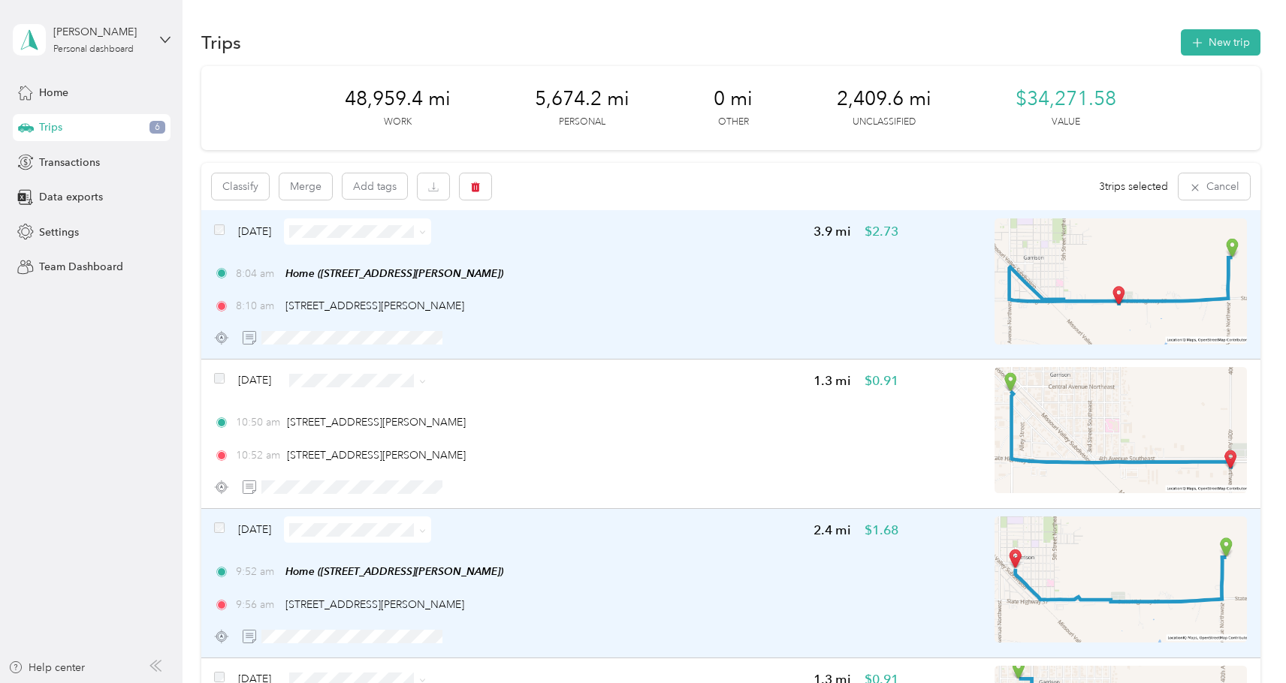
scroll to position [0, 0]
click at [247, 188] on button "Classify" at bounding box center [240, 186] width 57 height 26
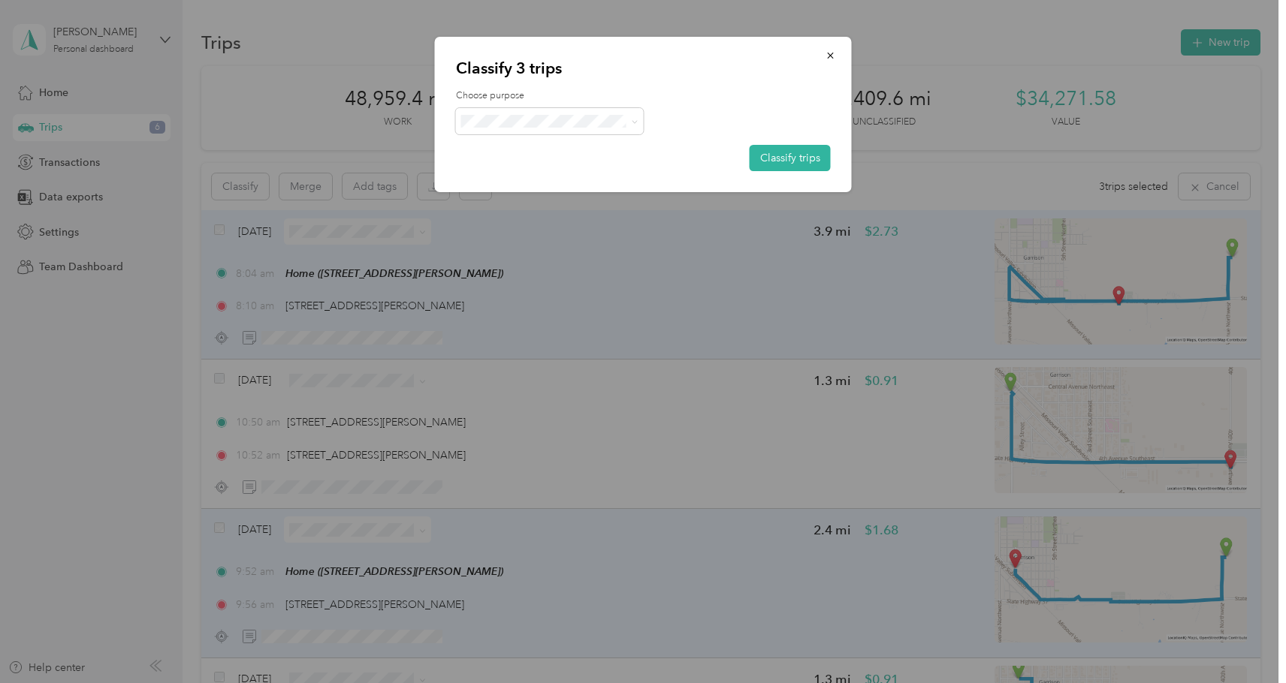
click at [547, 276] on span "Next Home Real Estate" at bounding box center [563, 273] width 140 height 16
click at [796, 162] on button "Classify trips" at bounding box center [789, 158] width 81 height 26
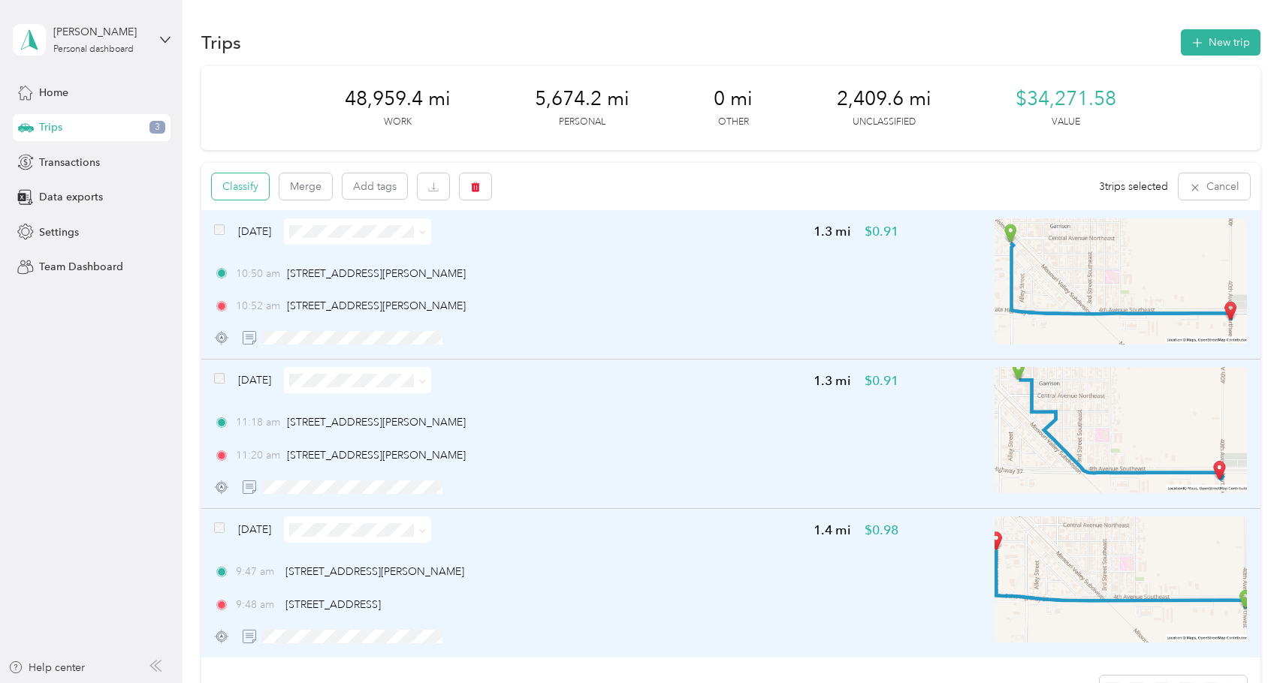
click at [245, 188] on button "Classify" at bounding box center [240, 186] width 57 height 26
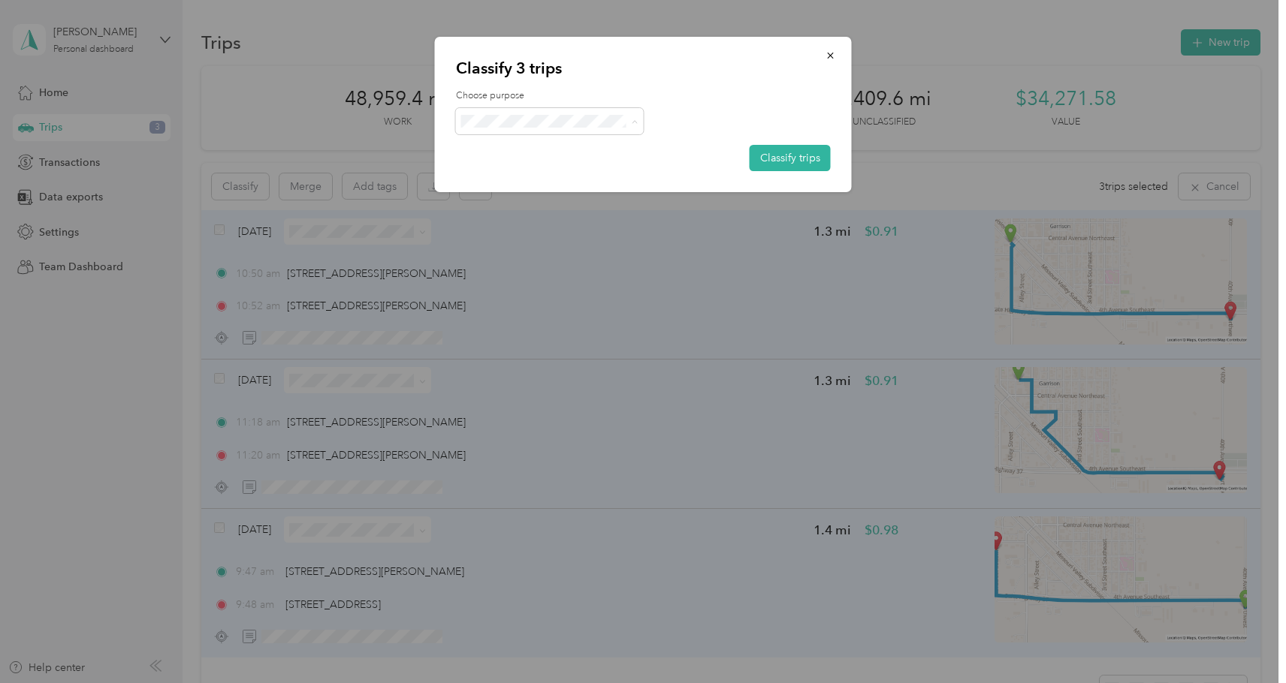
click at [584, 305] on span "Sandcastle Storage" at bounding box center [563, 306] width 140 height 16
click at [810, 156] on button "Classify trips" at bounding box center [789, 158] width 81 height 26
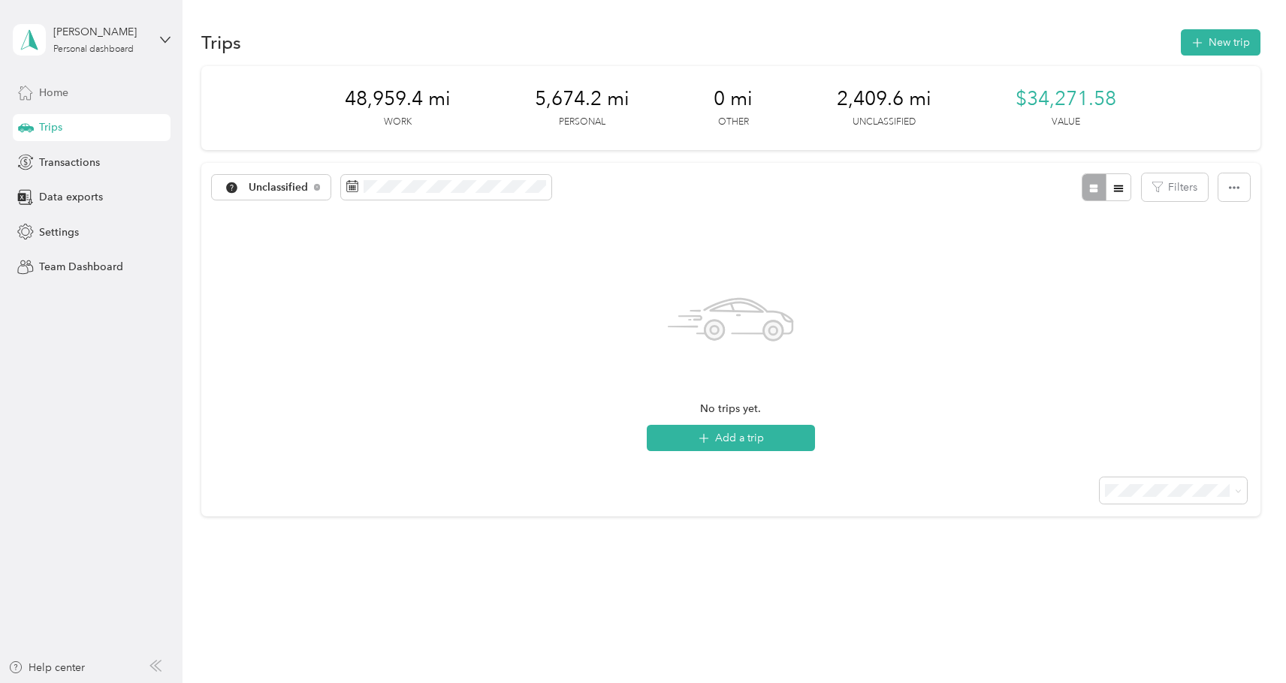
click at [61, 93] on span "Home" at bounding box center [53, 93] width 29 height 16
